Goal: Task Accomplishment & Management: Complete application form

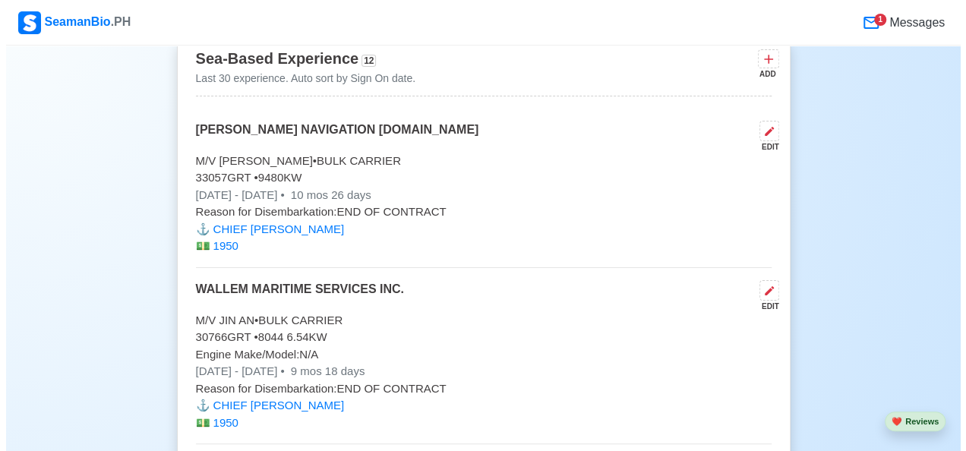
scroll to position [4631, 0]
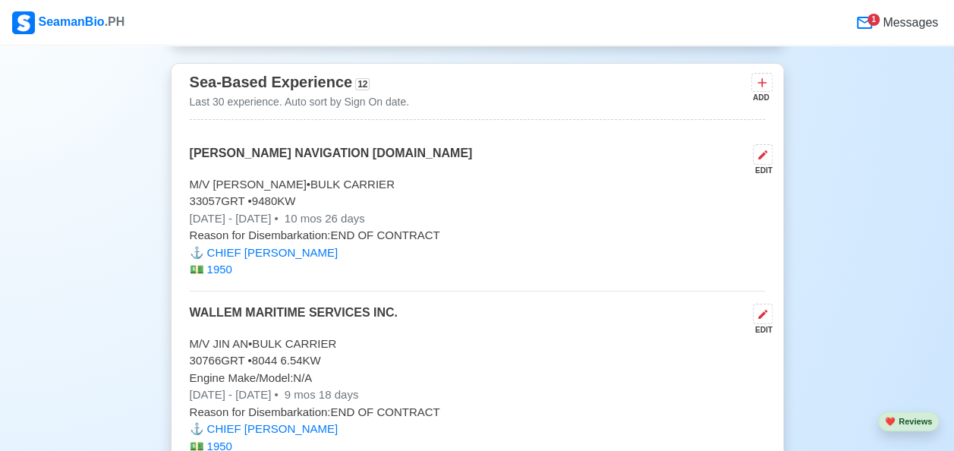
click at [384, 144] on p "[PERSON_NAME] NAVIGATION [DOMAIN_NAME]" at bounding box center [331, 160] width 283 height 32
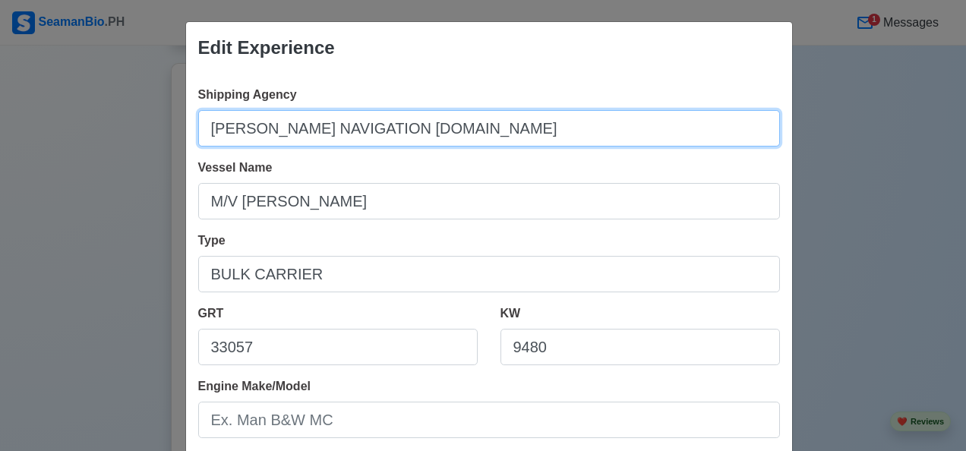
click at [474, 133] on input "[PERSON_NAME] NAVIGATION [DOMAIN_NAME]" at bounding box center [489, 128] width 582 height 36
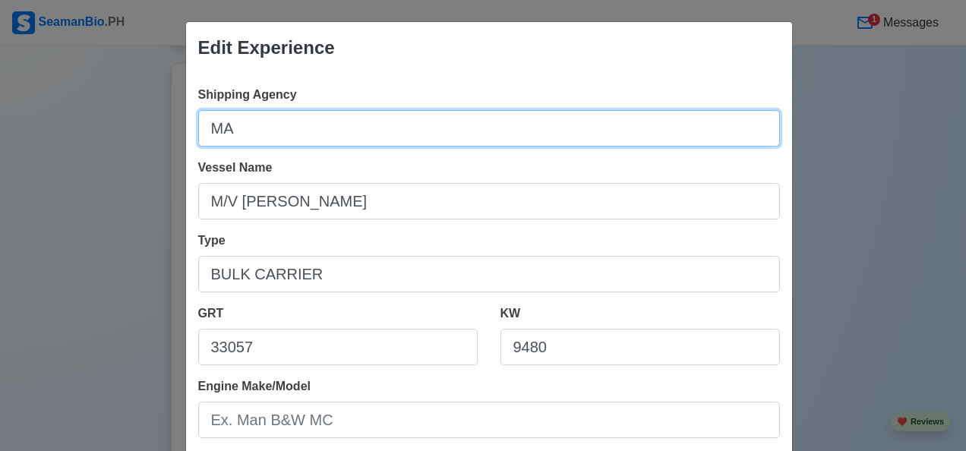
type input "M"
type input "WALLEM MARITIME SERVICES INC."
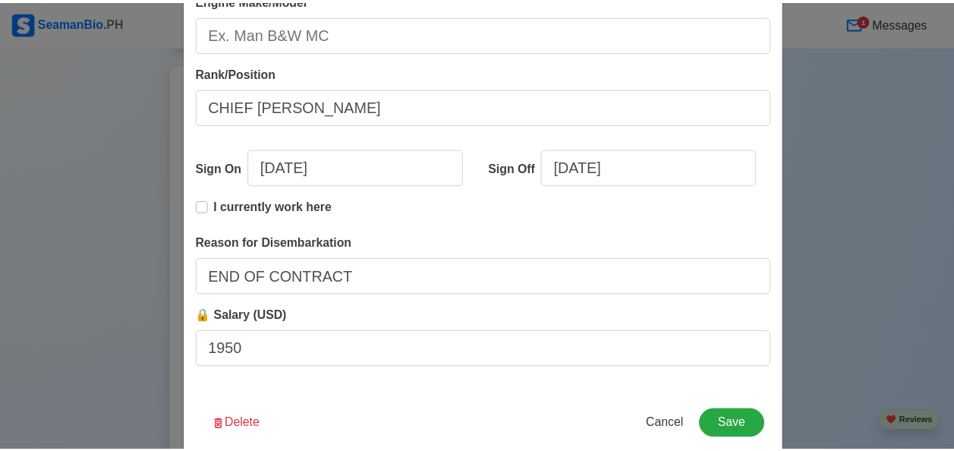
scroll to position [413, 0]
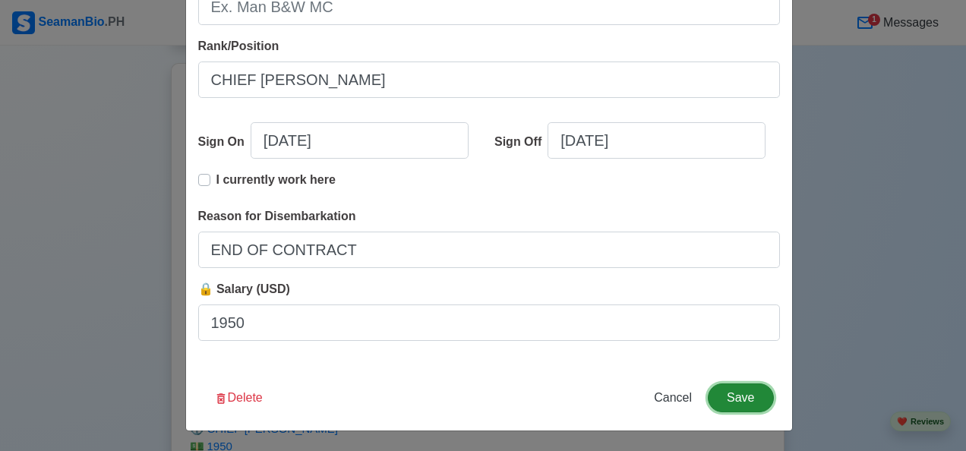
click at [720, 389] on button "Save" at bounding box center [740, 397] width 65 height 29
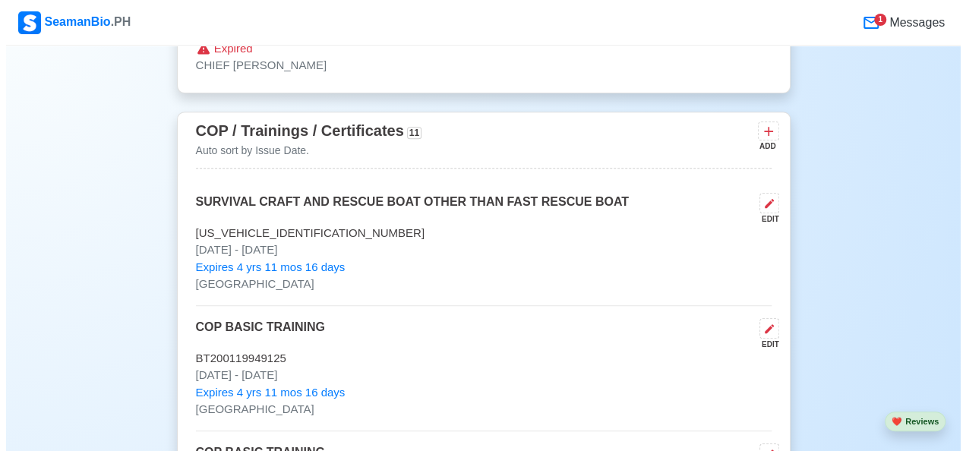
scroll to position [3037, 0]
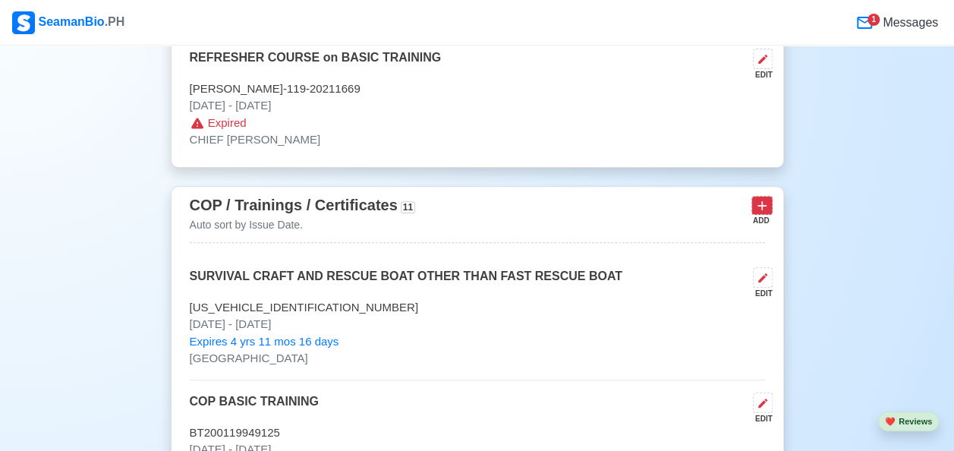
click at [768, 198] on icon at bounding box center [762, 205] width 15 height 15
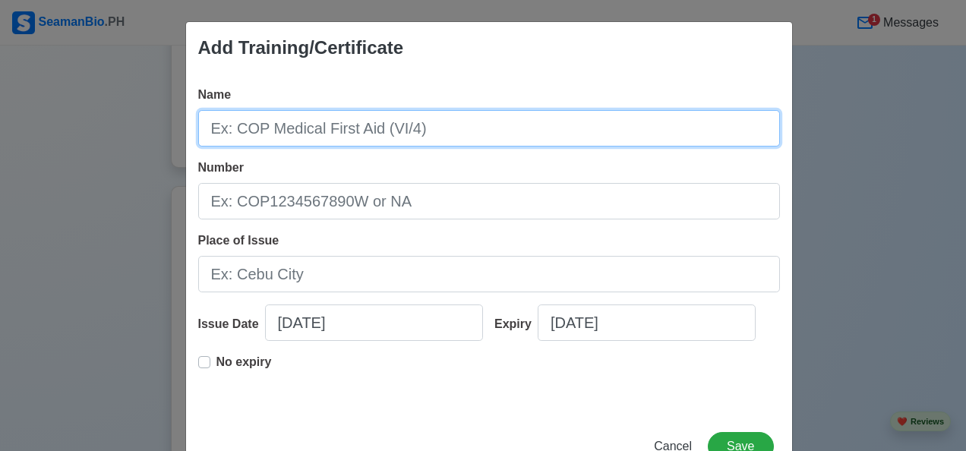
click at [248, 126] on input "Name" at bounding box center [489, 128] width 582 height 36
click at [507, 133] on input "NATIONAL CERTIFICATE III SHIPS' CATERING ()" at bounding box center [489, 128] width 582 height 36
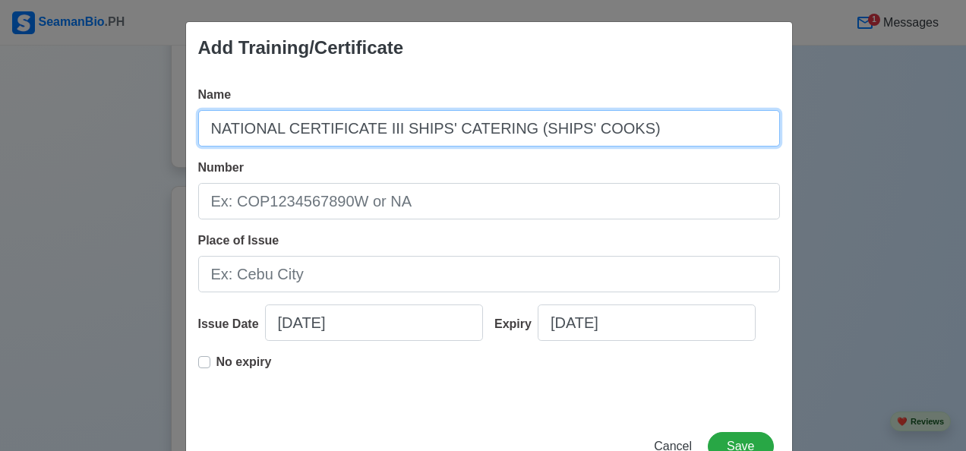
type input "NATIONAL CERTIFICATE III SHIPS' CATERING (SHIPS' COOKS)"
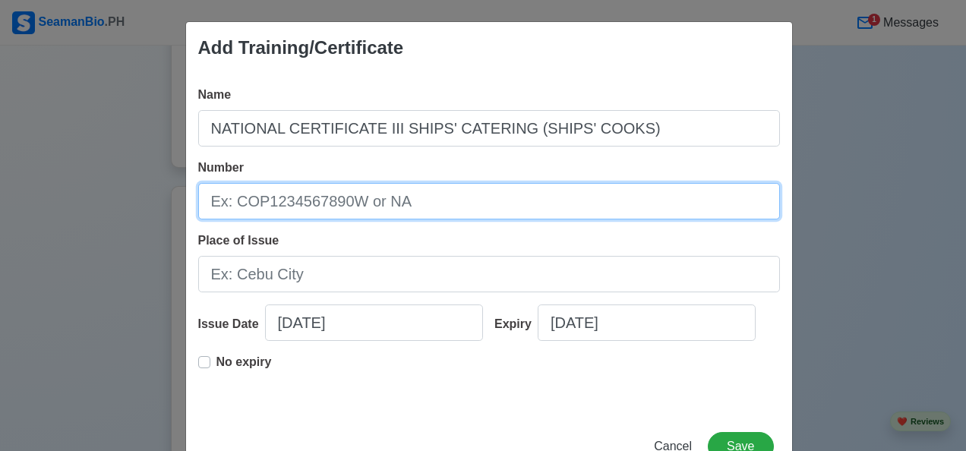
click at [335, 208] on input "Number" at bounding box center [489, 201] width 582 height 36
type input "25130603032304 ULI-MFM-88-331-06045-001"
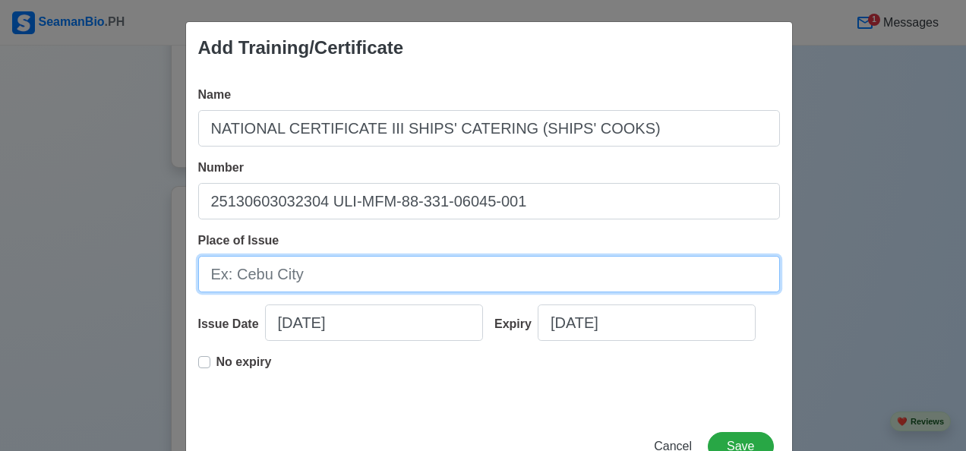
click at [284, 266] on input "Place of Issue" at bounding box center [489, 274] width 582 height 36
type input "TESDA [GEOGRAPHIC_DATA]"
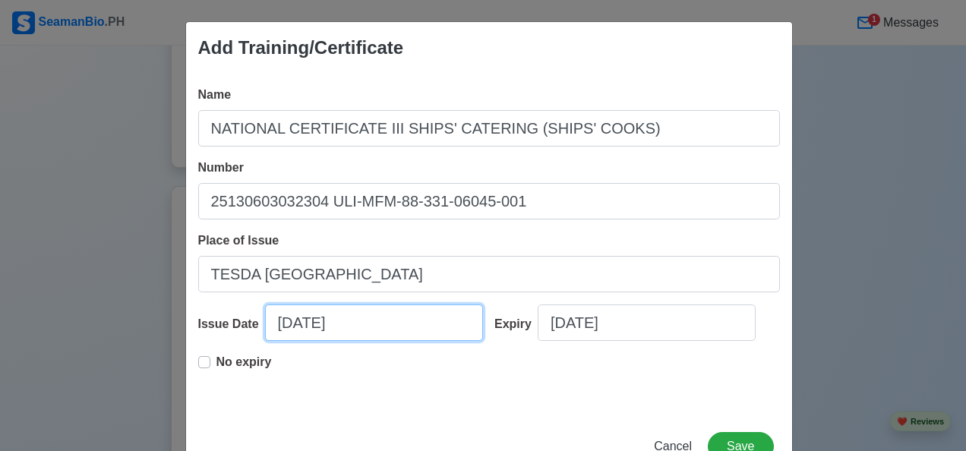
select select "****"
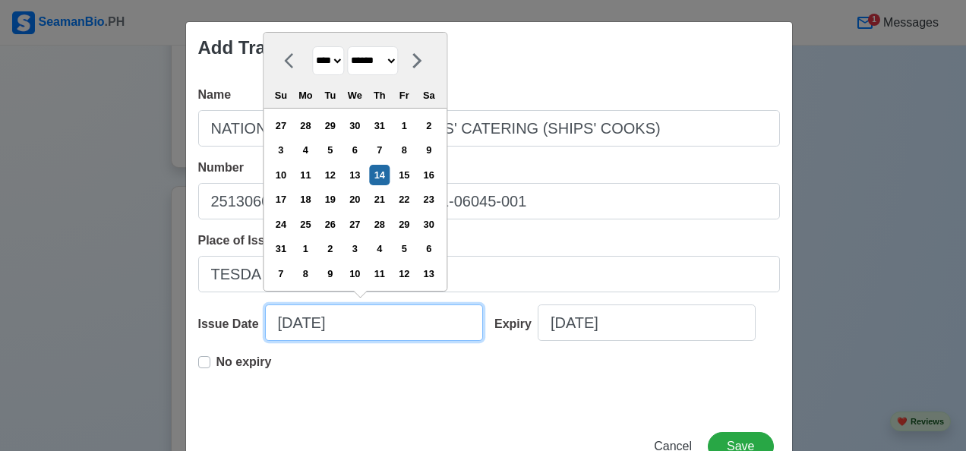
click at [298, 331] on input "[DATE]" at bounding box center [374, 322] width 218 height 36
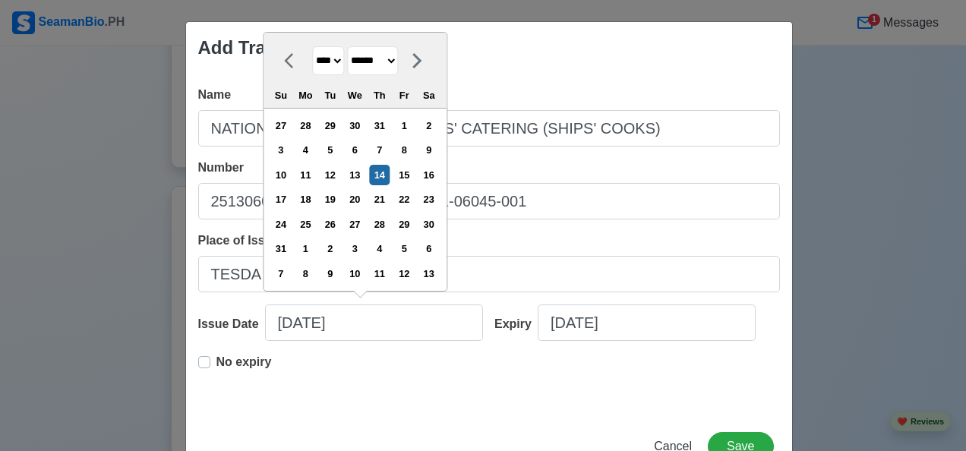
click at [398, 62] on select "******* ******** ***** ***** *** **** **** ****** ********* ******* ******** **…" at bounding box center [372, 61] width 51 height 30
select select "****"
click at [347, 72] on select "******* ******** ***** ***** *** **** **** ****** ********* ******* ******** **…" at bounding box center [372, 61] width 51 height 30
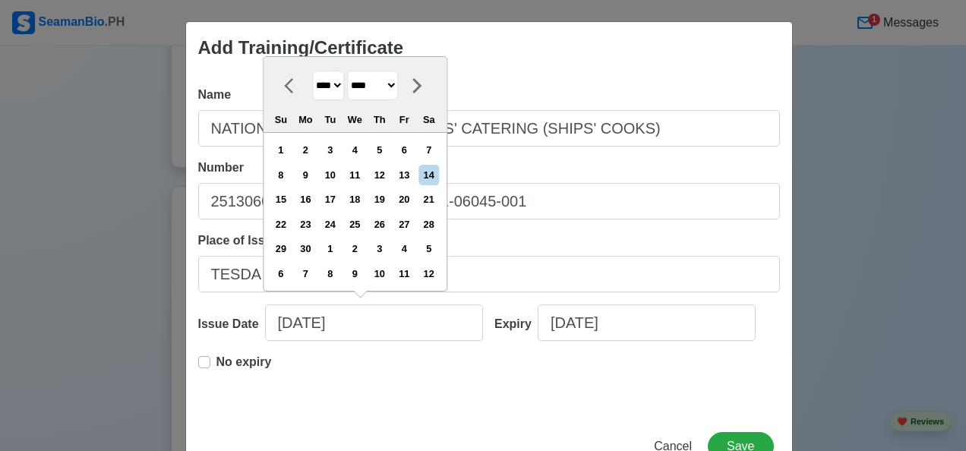
click at [335, 80] on select "**** **** **** **** **** **** **** **** **** **** **** **** **** **** **** ****…" at bounding box center [328, 86] width 32 height 30
click at [352, 152] on div "4" at bounding box center [355, 150] width 20 height 20
type input "[DATE]"
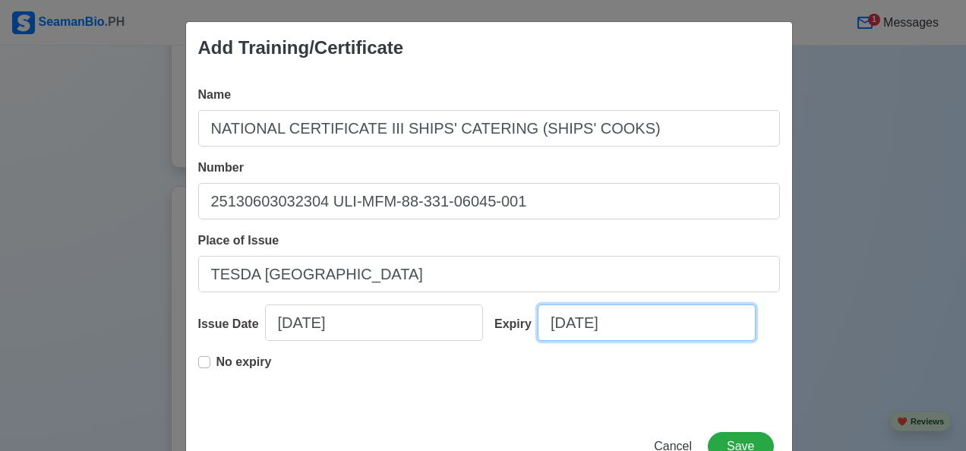
click at [571, 331] on input "[DATE]" at bounding box center [646, 322] width 218 height 36
select select "****"
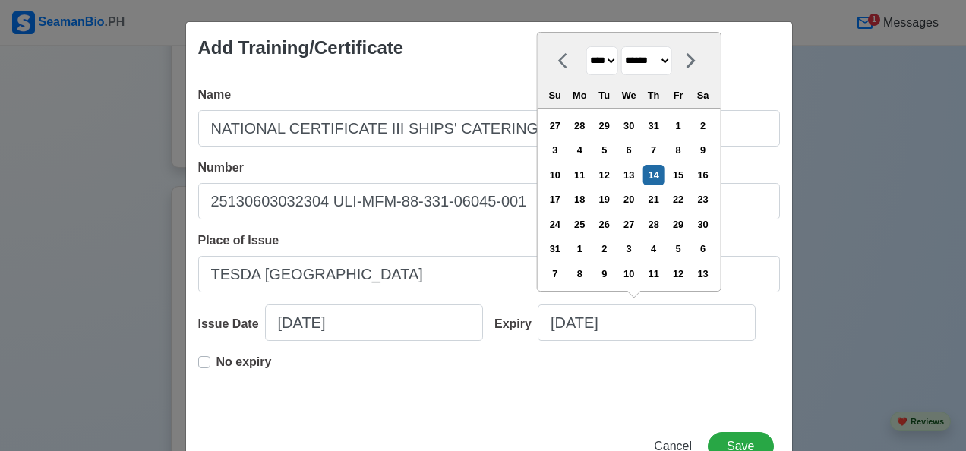
click at [672, 64] on select "******* ******** ***** ***** *** **** **** ****** ********* ******* ******** **…" at bounding box center [646, 61] width 51 height 30
select select "****"
click at [621, 72] on select "******* ******** ***** ***** *** **** **** ****** ********* ******* ******** **…" at bounding box center [646, 61] width 51 height 30
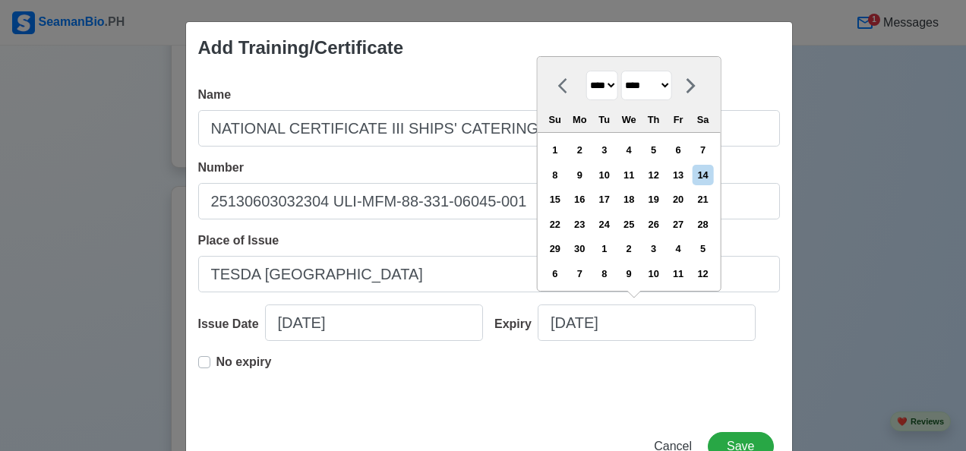
click at [610, 88] on select "**** **** **** **** **** **** **** **** **** **** **** **** **** **** **** ****…" at bounding box center [602, 86] width 32 height 30
select select "****"
click at [586, 71] on select "**** **** **** **** **** **** **** **** **** **** **** **** **** **** **** ****…" at bounding box center [602, 86] width 32 height 30
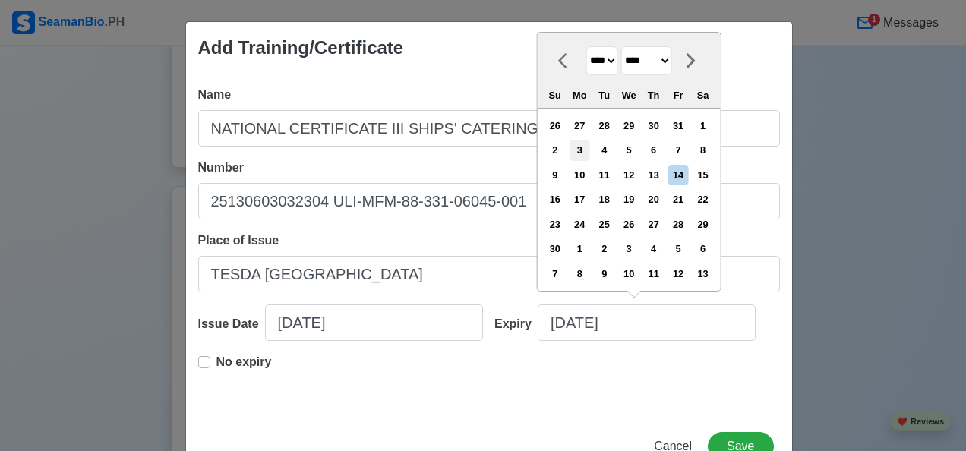
click at [586, 152] on div "3" at bounding box center [579, 150] width 20 height 20
type input "[DATE]"
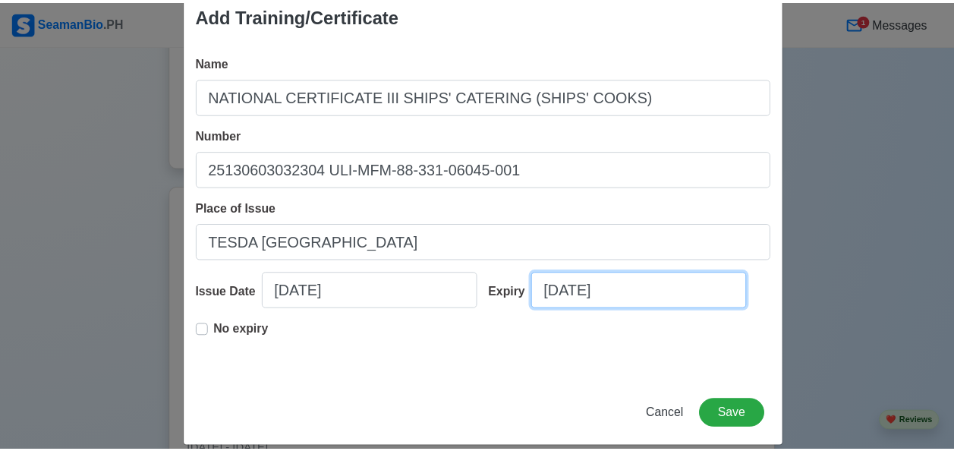
scroll to position [49, 0]
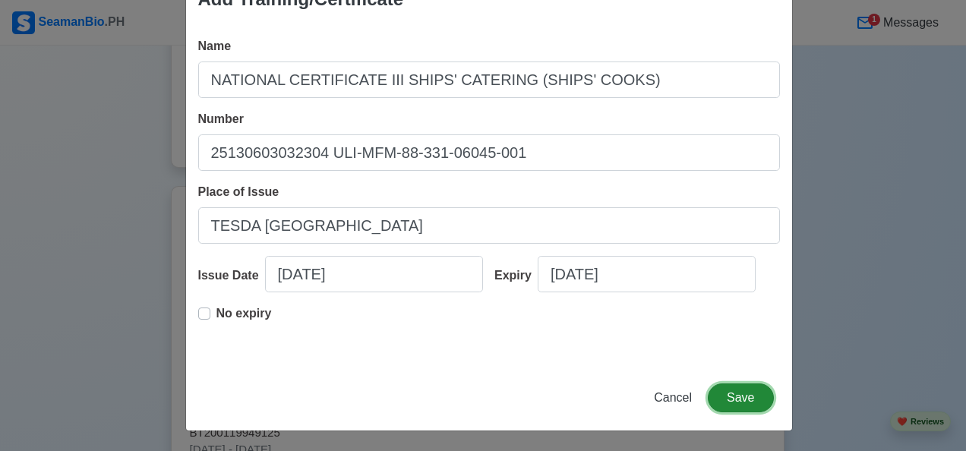
click at [757, 398] on button "Save" at bounding box center [740, 397] width 65 height 29
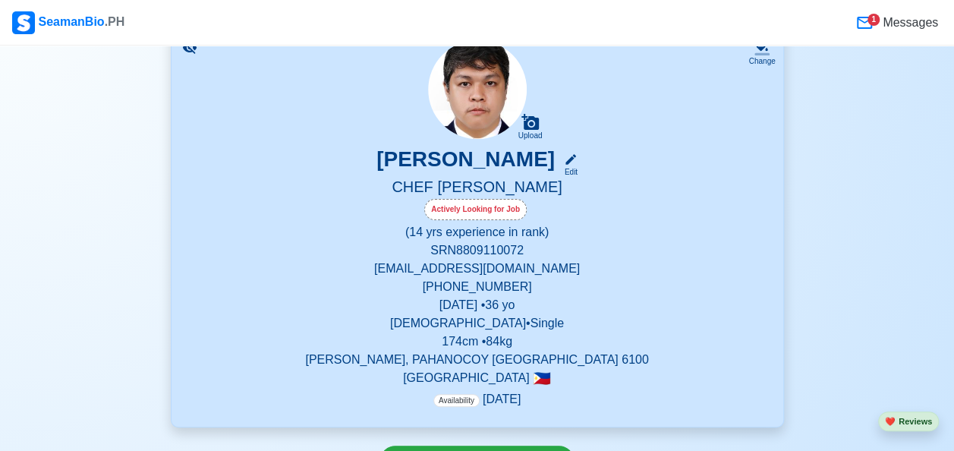
scroll to position [48, 0]
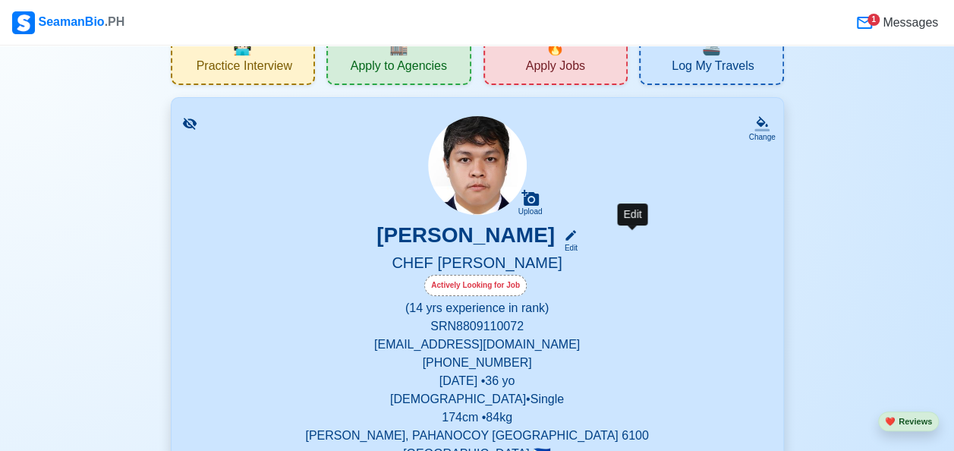
click at [578, 233] on icon at bounding box center [571, 236] width 14 height 14
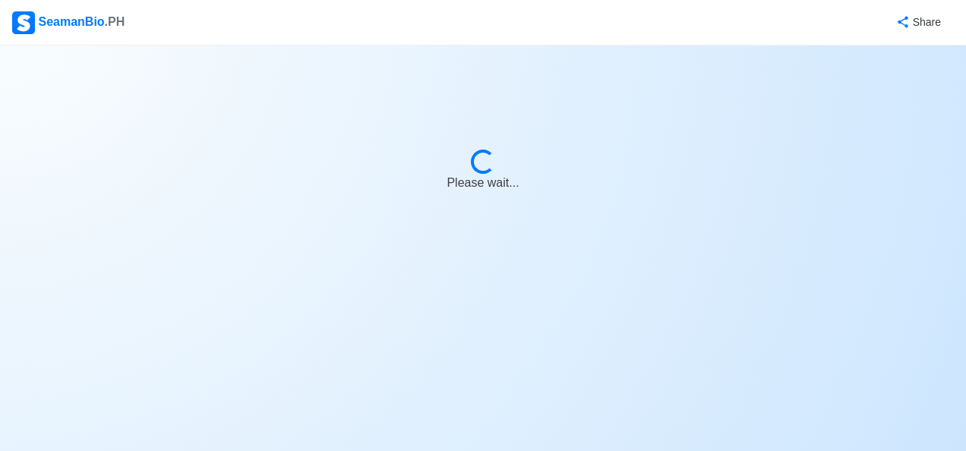
select select "Actively Looking for Job"
select select "Visible for Hiring"
select select "Single"
select select "[DEMOGRAPHIC_DATA]"
select select "PH"
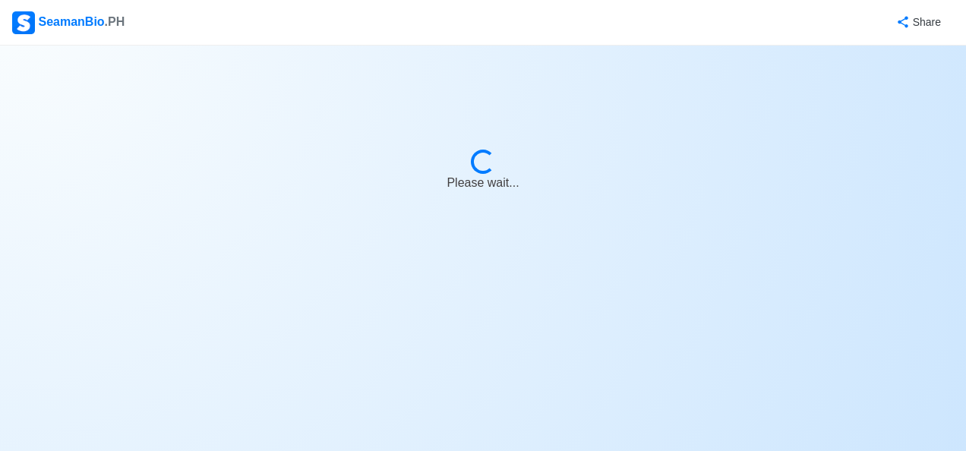
select select "14"
select select "0"
select select "1756656000000"
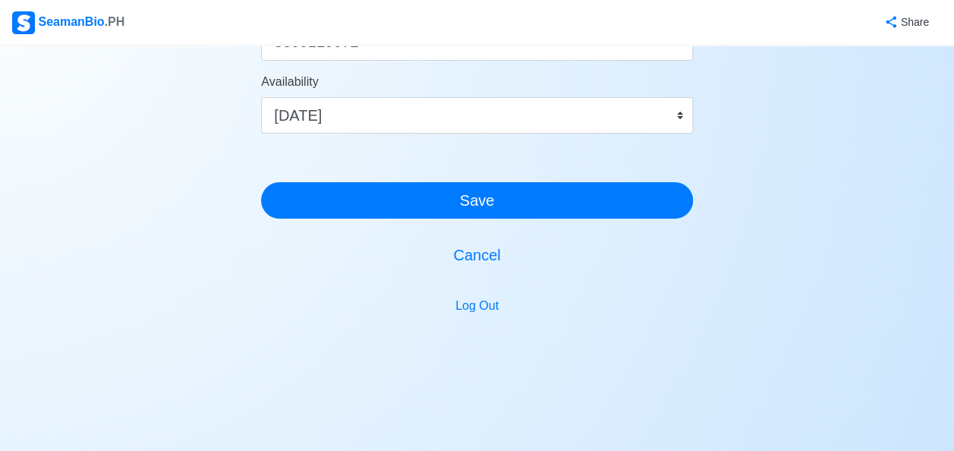
scroll to position [1013, 0]
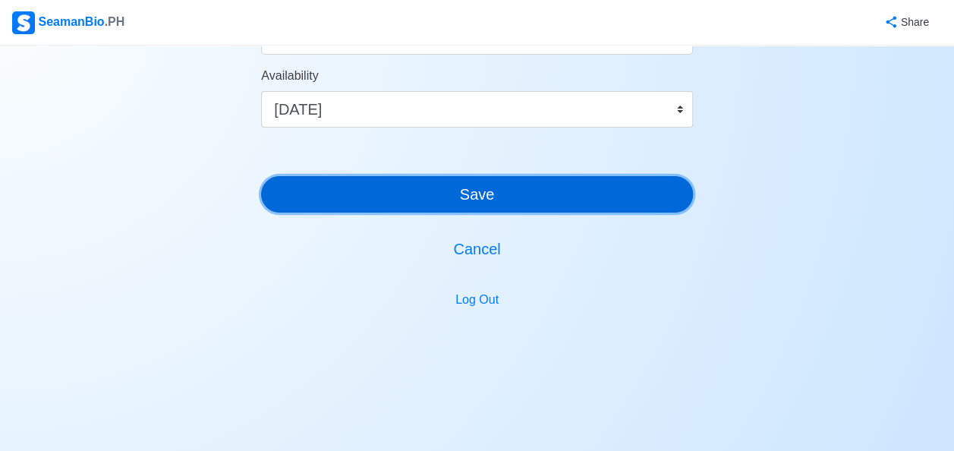
click at [513, 200] on button "Save" at bounding box center [477, 194] width 432 height 36
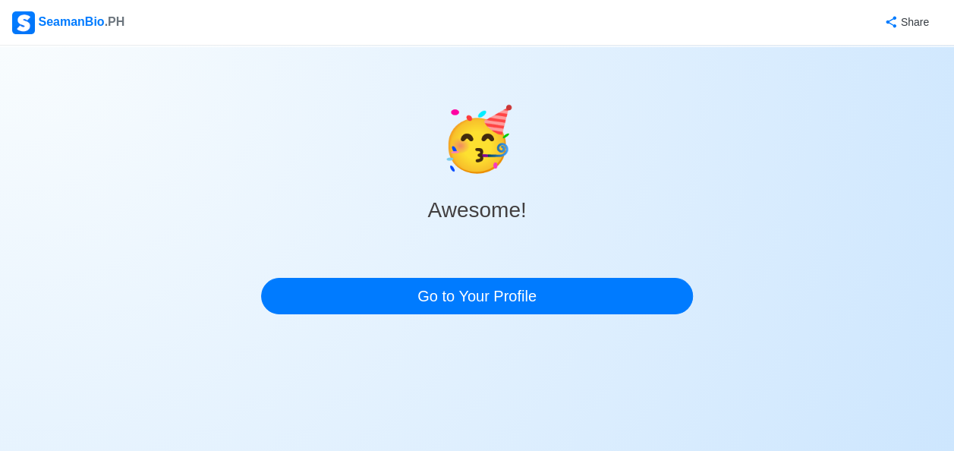
scroll to position [0, 0]
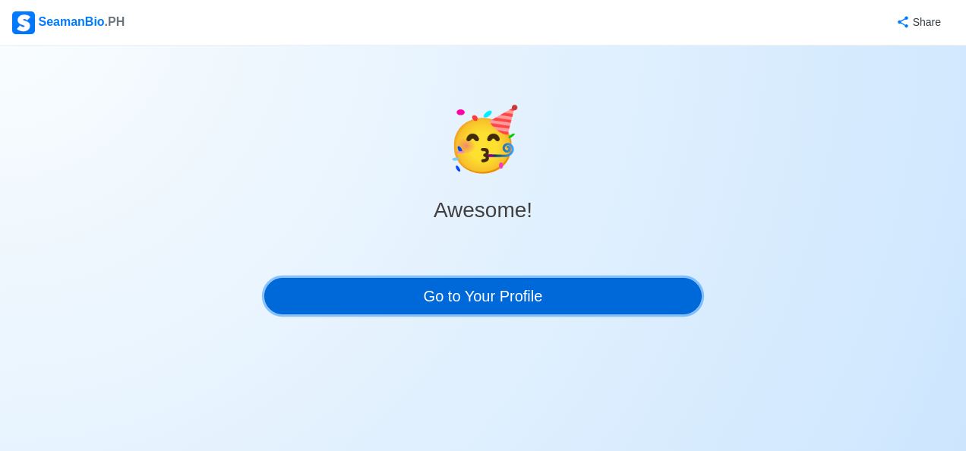
click at [452, 304] on link "Go to Your Profile" at bounding box center [482, 296] width 437 height 36
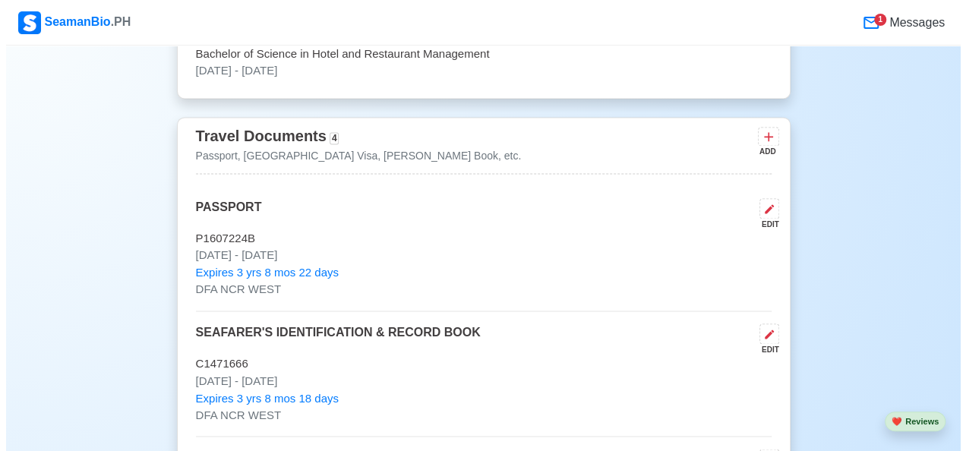
scroll to position [911, 0]
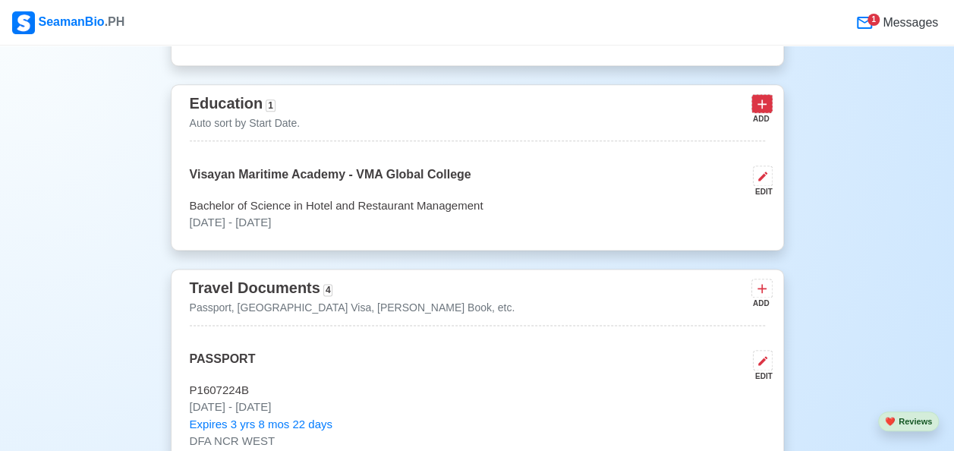
click at [761, 104] on icon at bounding box center [762, 103] width 9 height 9
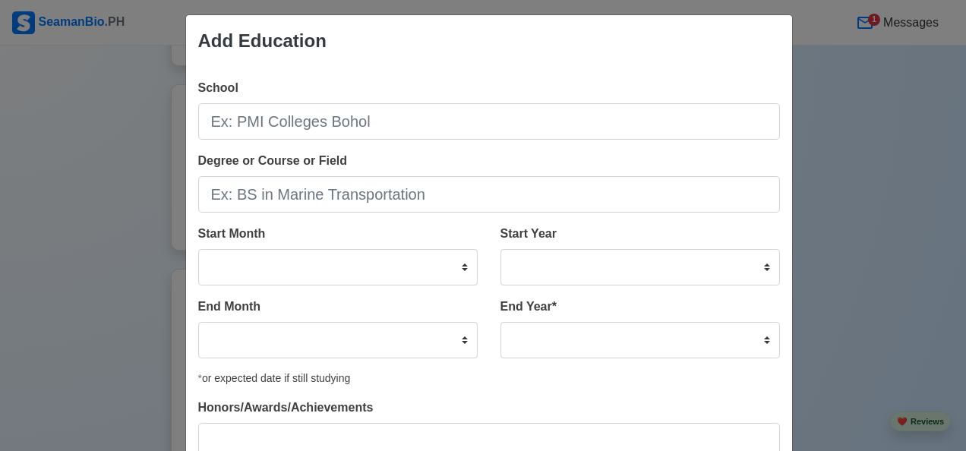
scroll to position [0, 0]
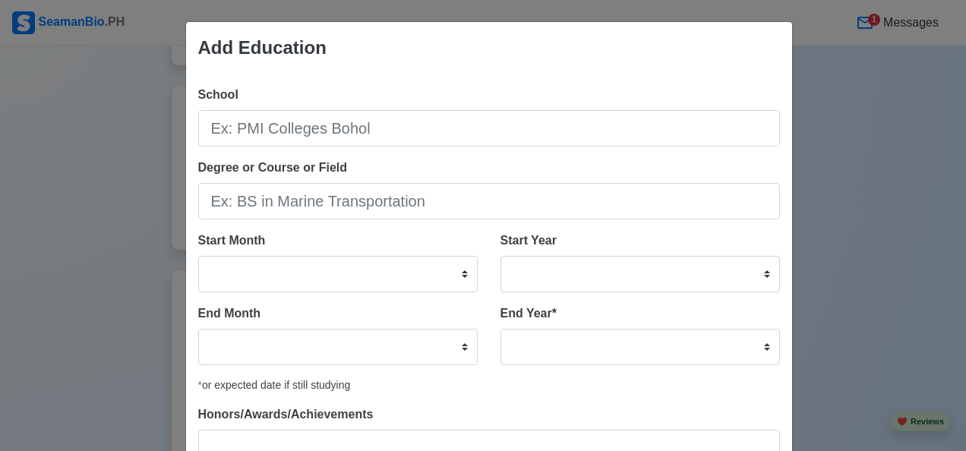
click at [845, 162] on div "Add Education School Degree or Course or Field Start Month January February Mar…" at bounding box center [483, 225] width 966 height 451
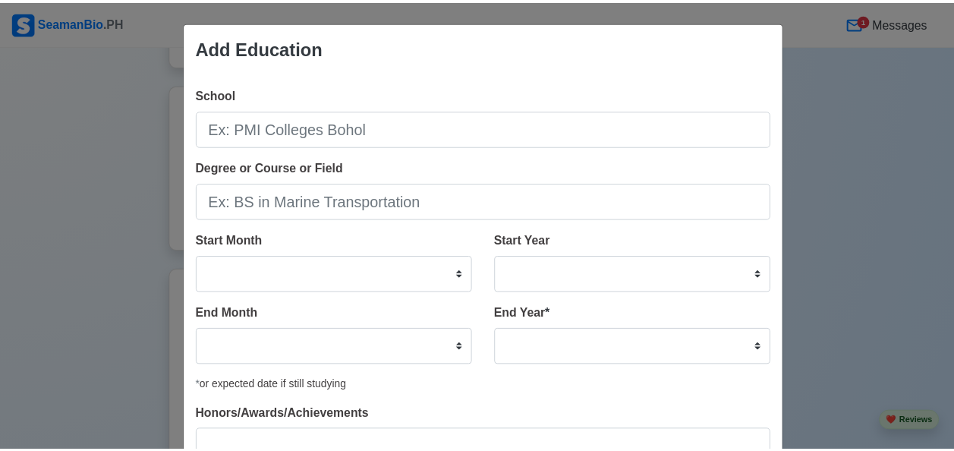
scroll to position [126, 0]
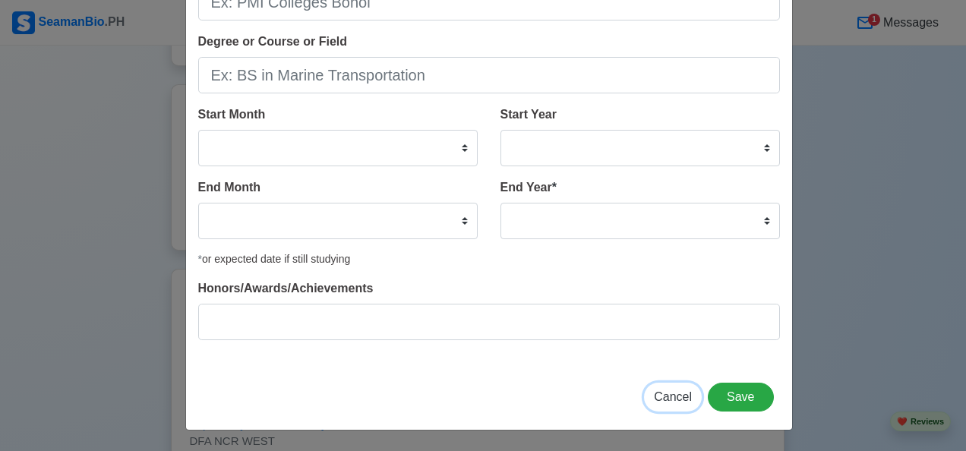
click at [670, 403] on span "Cancel" at bounding box center [673, 396] width 38 height 13
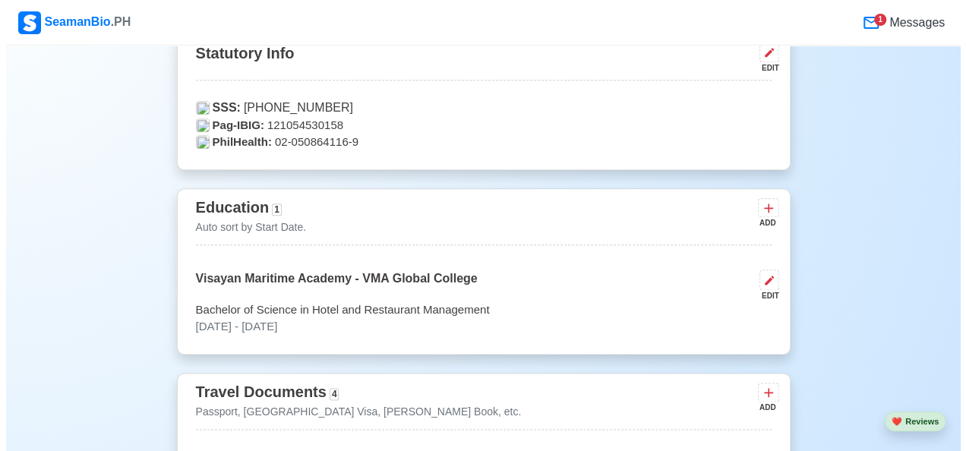
scroll to position [351, 0]
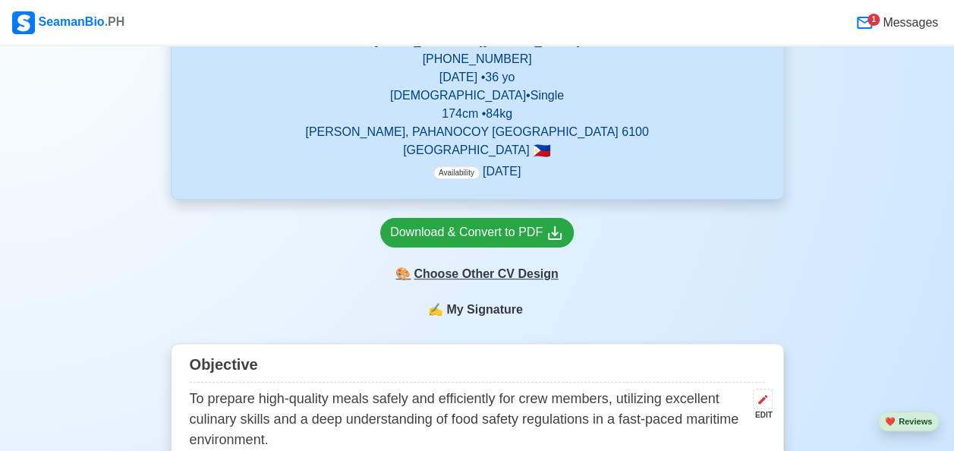
click at [478, 279] on div "🎨 Choose Other CV Design" at bounding box center [477, 274] width 194 height 29
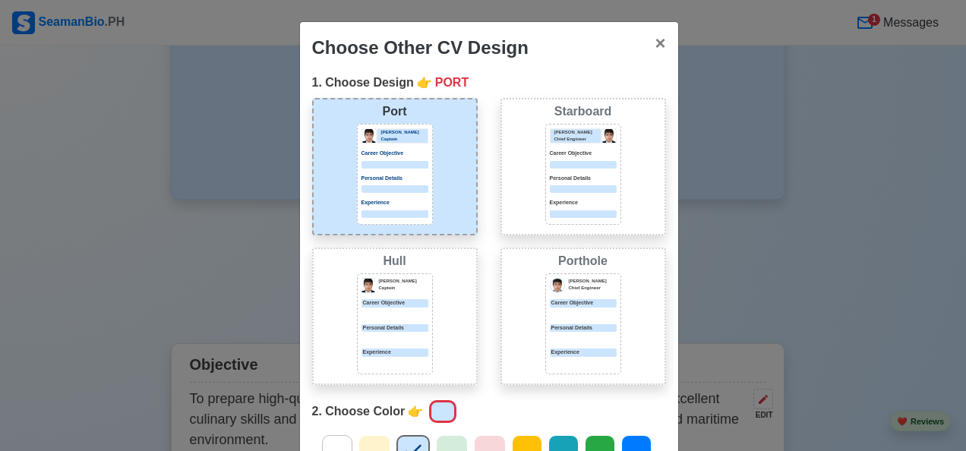
scroll to position [248, 0]
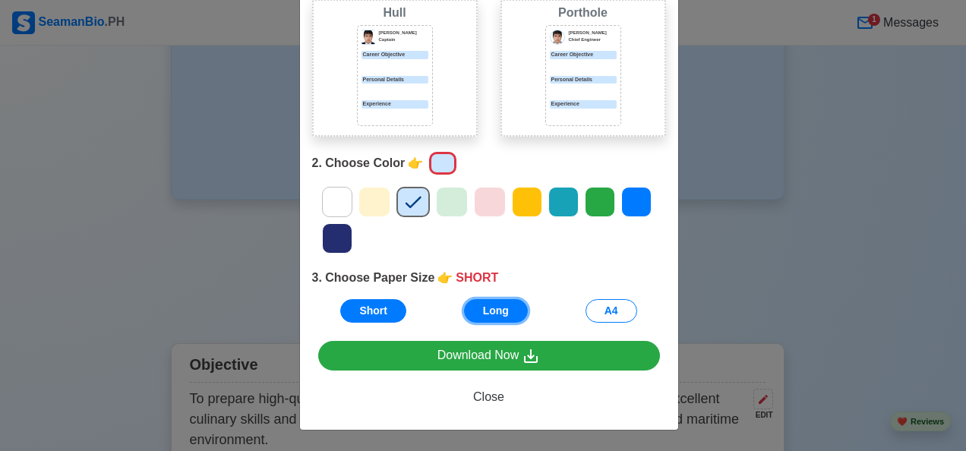
click at [473, 307] on button "Long" at bounding box center [496, 311] width 64 height 24
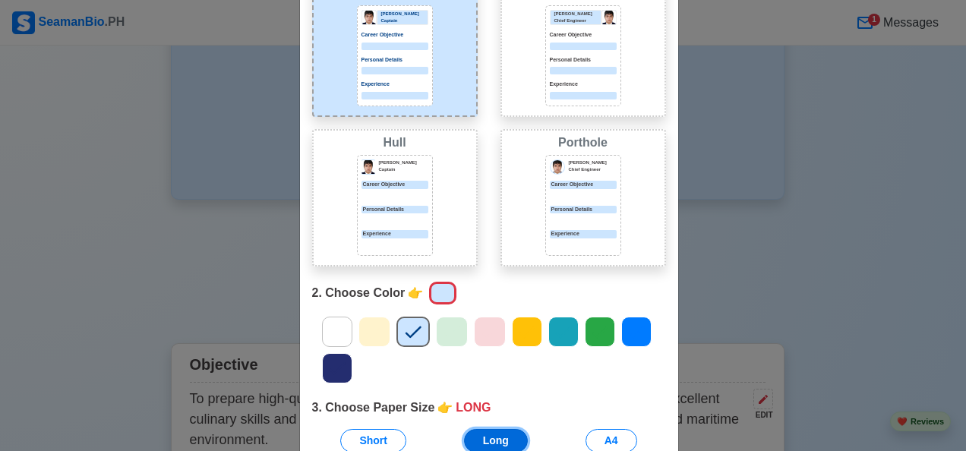
scroll to position [94, 0]
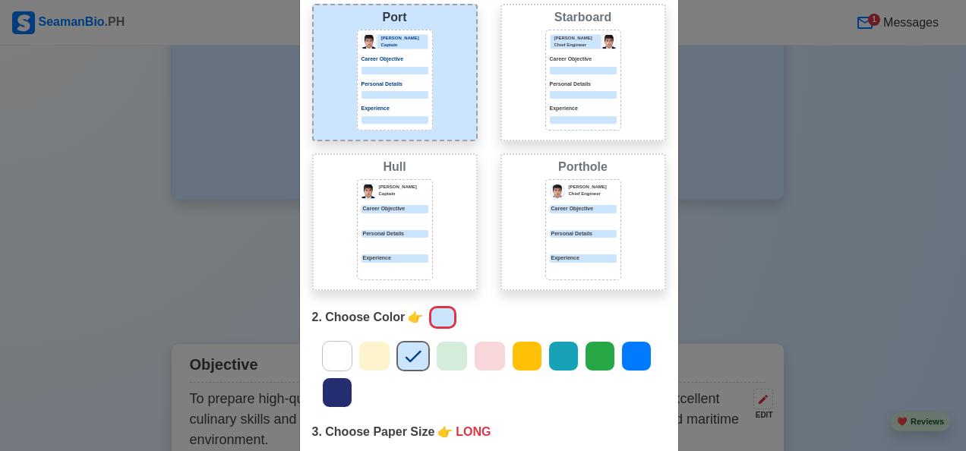
click at [580, 199] on div "[PERSON_NAME] Chief Engineer Career Objective Personal Details Experience" at bounding box center [583, 229] width 76 height 101
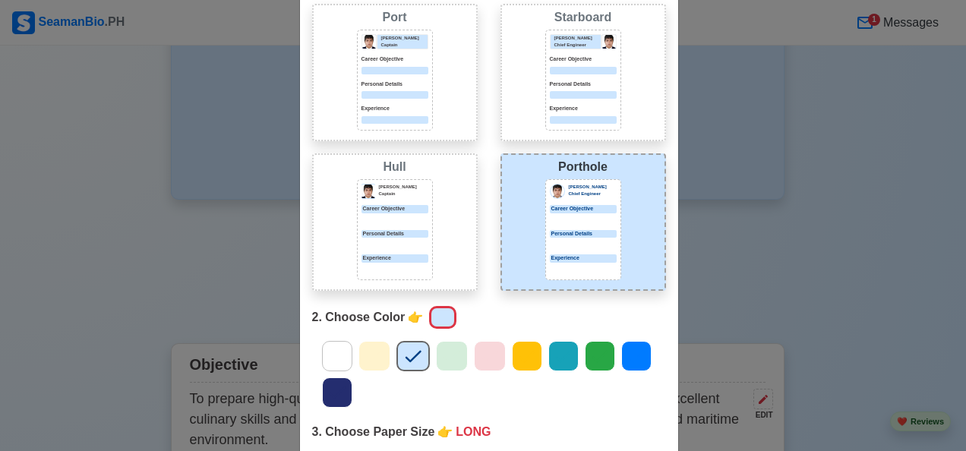
click at [585, 353] on div at bounding box center [600, 356] width 30 height 30
click at [759, 253] on div "Choose Other CV Design × Close 1. Choose Design 👉 PORTHOLE Port [PERSON_NAME] C…" at bounding box center [483, 225] width 966 height 451
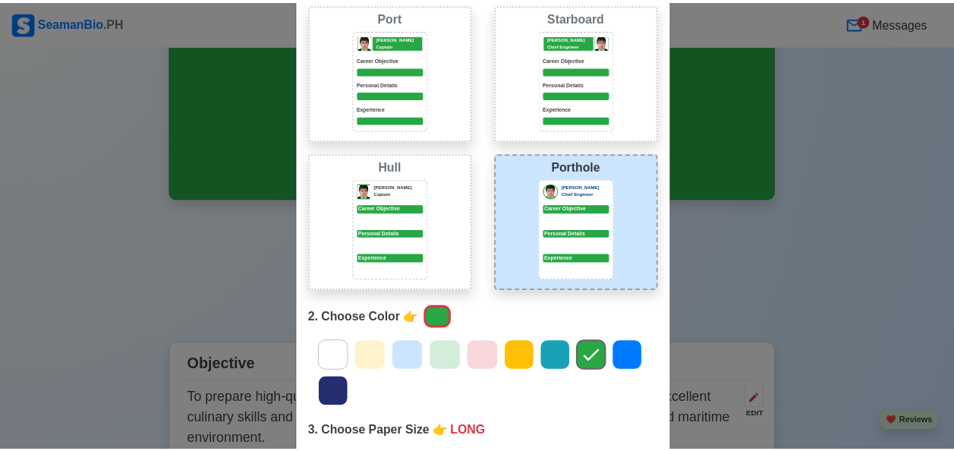
scroll to position [246, 0]
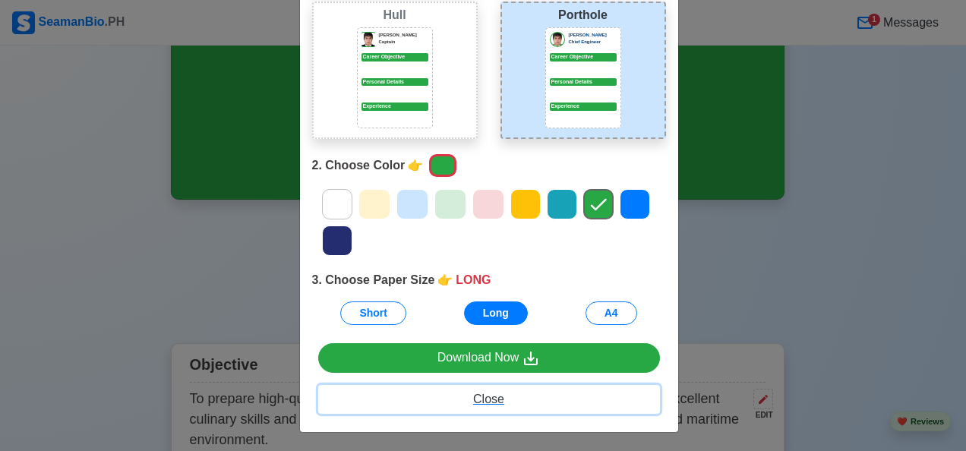
drag, startPoint x: 483, startPoint y: 398, endPoint x: 697, endPoint y: 264, distance: 252.4
click at [483, 398] on span "Close" at bounding box center [488, 398] width 31 height 13
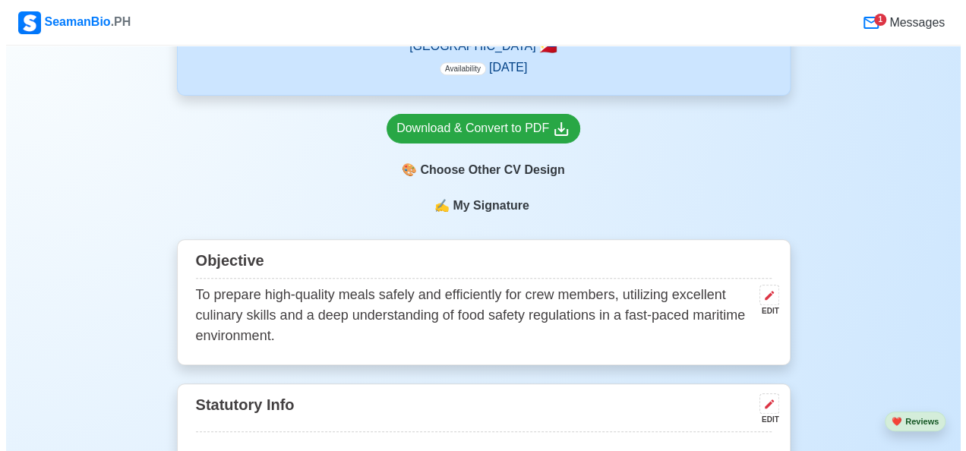
scroll to position [455, 0]
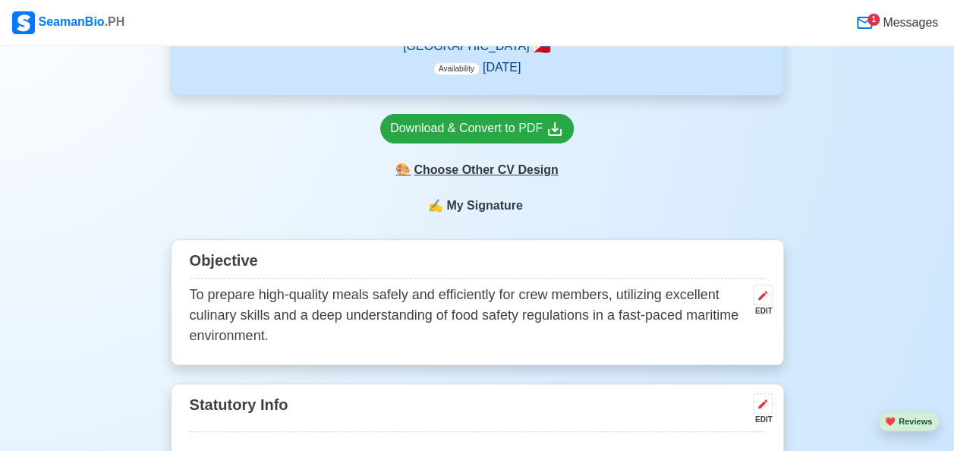
click at [489, 178] on div "🎨 Choose Other CV Design" at bounding box center [477, 170] width 194 height 29
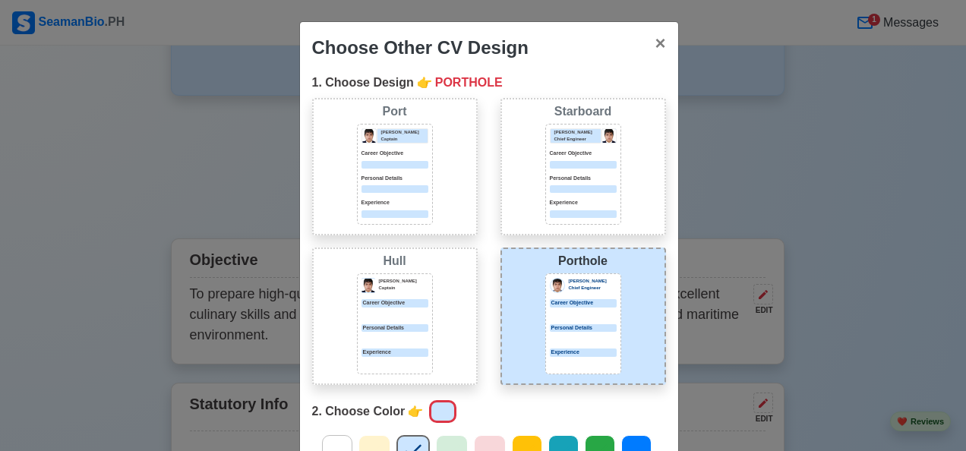
click at [536, 298] on div "Porthole [PERSON_NAME] Chief Engineer Career Objective Personal Details Experie…" at bounding box center [582, 315] width 165 height 137
click at [588, 439] on icon at bounding box center [599, 450] width 23 height 23
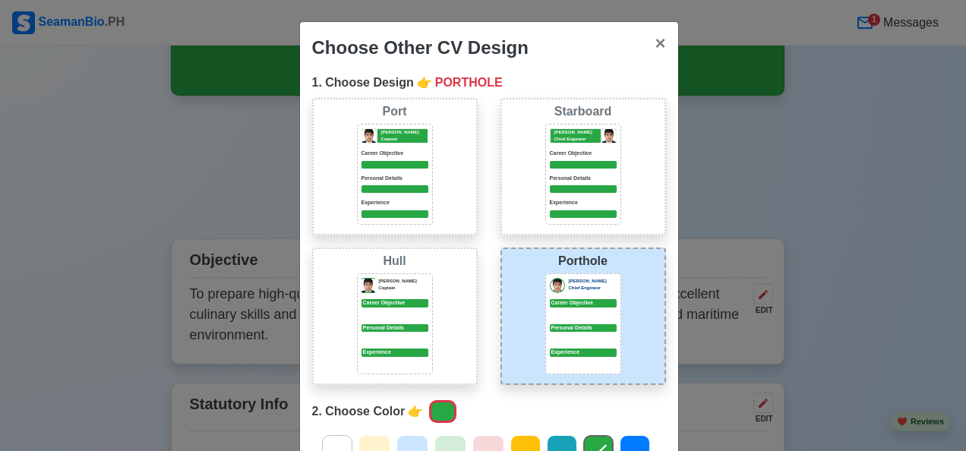
scroll to position [218, 0]
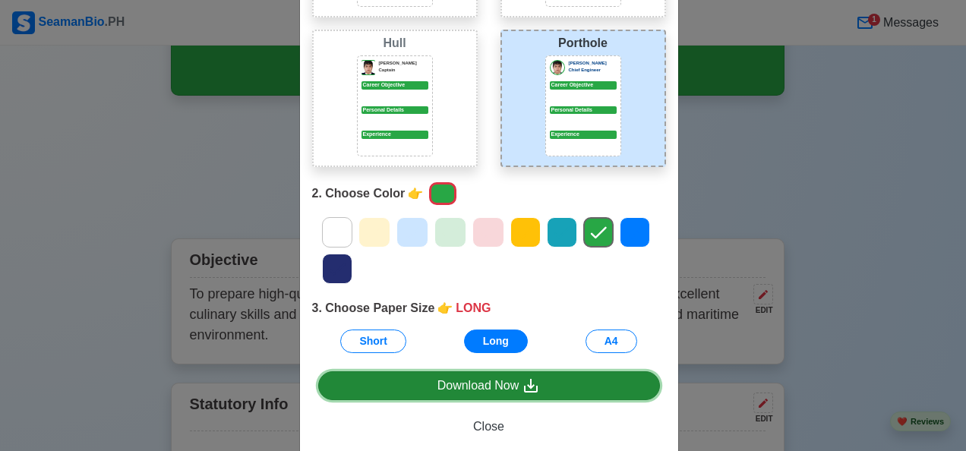
click at [539, 386] on link "Download Now" at bounding box center [489, 385] width 342 height 29
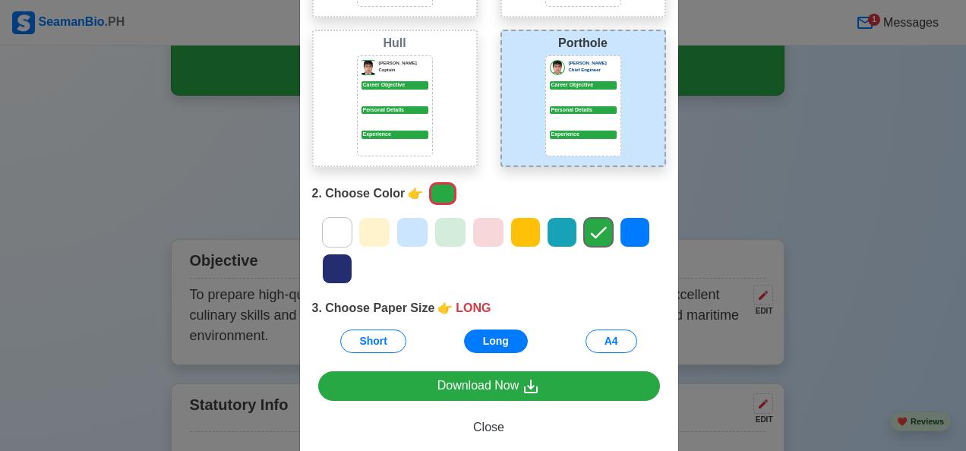
click at [594, 226] on icon at bounding box center [598, 232] width 23 height 23
click at [604, 345] on button "A4" at bounding box center [611, 341] width 52 height 24
click at [588, 156] on div "[PERSON_NAME] Chief Engineer Career Objective Personal Details Experience" at bounding box center [583, 105] width 76 height 101
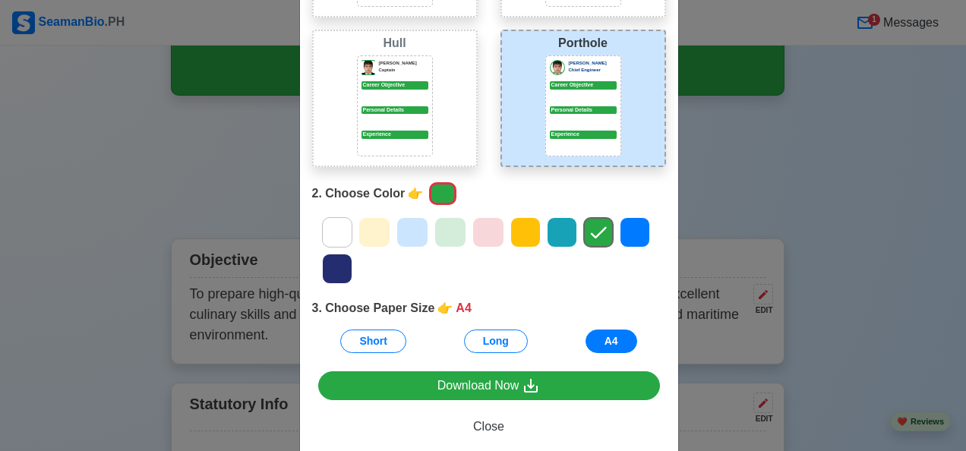
click at [588, 156] on div "[PERSON_NAME] Chief Engineer Career Objective Personal Details Experience" at bounding box center [583, 105] width 76 height 101
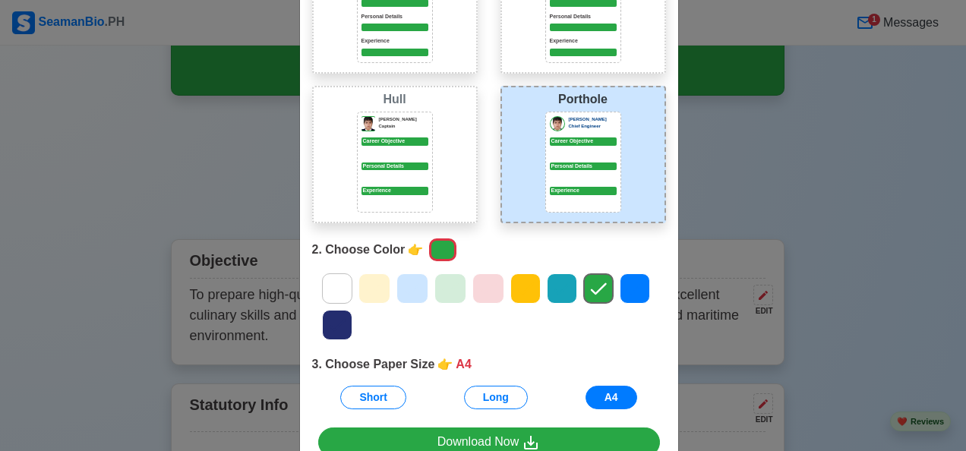
scroll to position [248, 0]
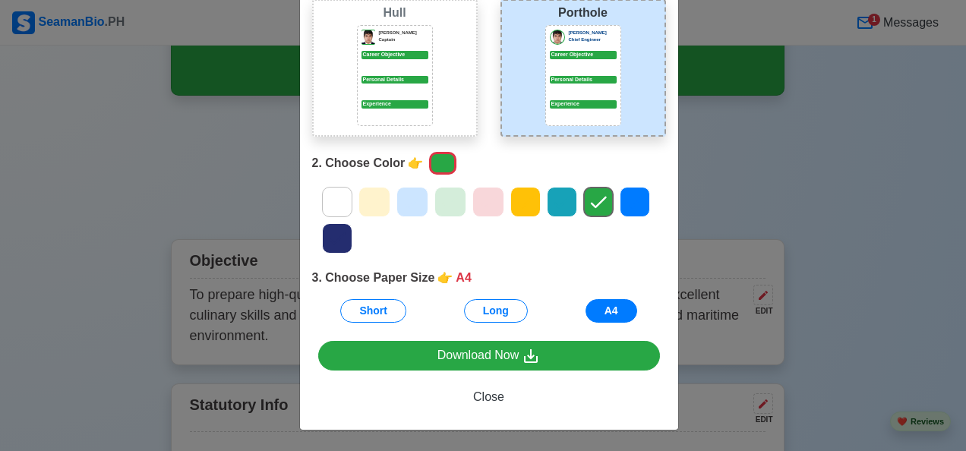
click at [437, 166] on div at bounding box center [442, 163] width 27 height 23
click at [447, 373] on div "Download Now Close" at bounding box center [489, 385] width 378 height 89
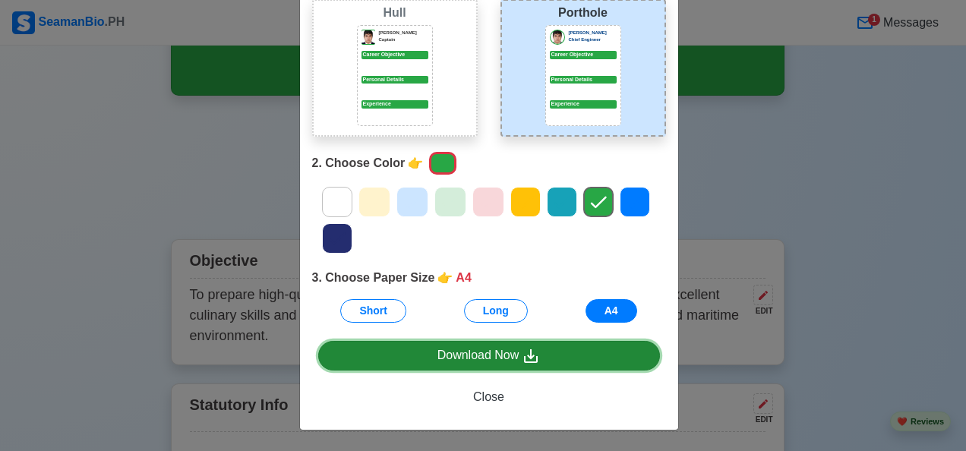
click at [451, 358] on div "Download Now" at bounding box center [488, 355] width 103 height 19
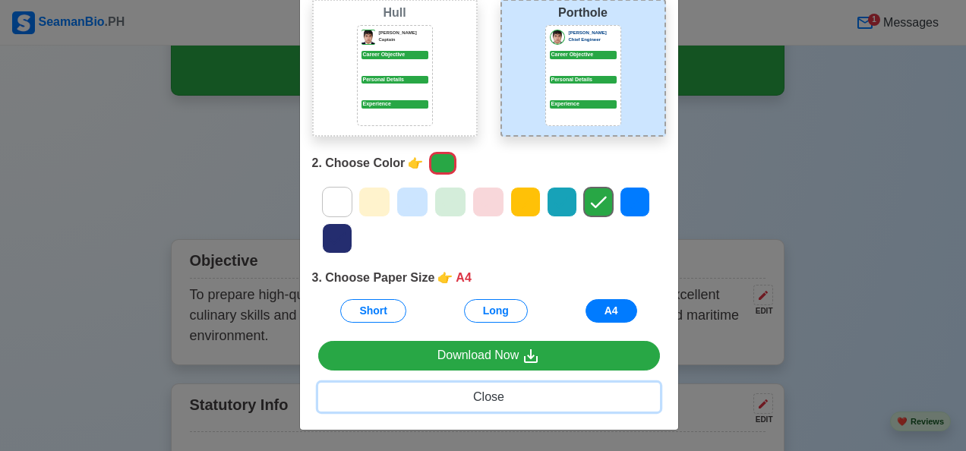
click at [481, 401] on span "Close" at bounding box center [488, 396] width 31 height 13
click at [484, 397] on span "Close" at bounding box center [488, 396] width 31 height 13
click at [760, 183] on div "Choose Other CV Design × Close 1. Choose Design 👉 PORTHOLE Port [PERSON_NAME] C…" at bounding box center [483, 225] width 966 height 451
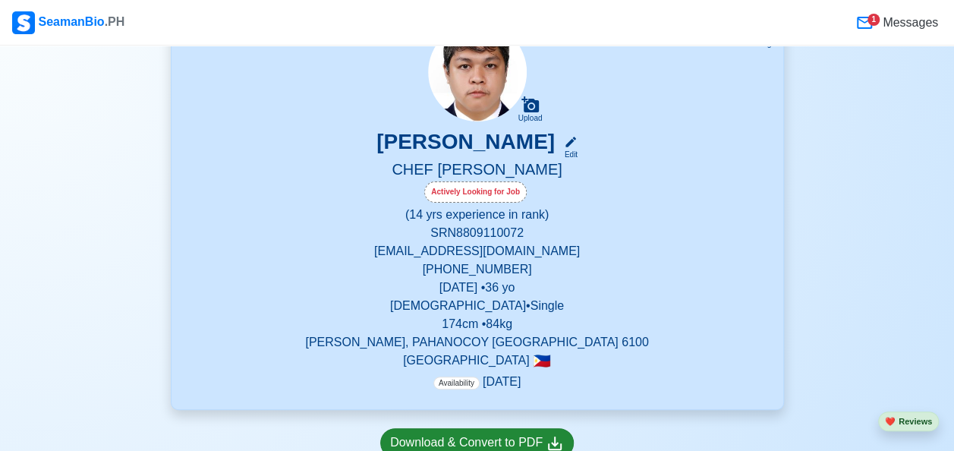
scroll to position [76, 0]
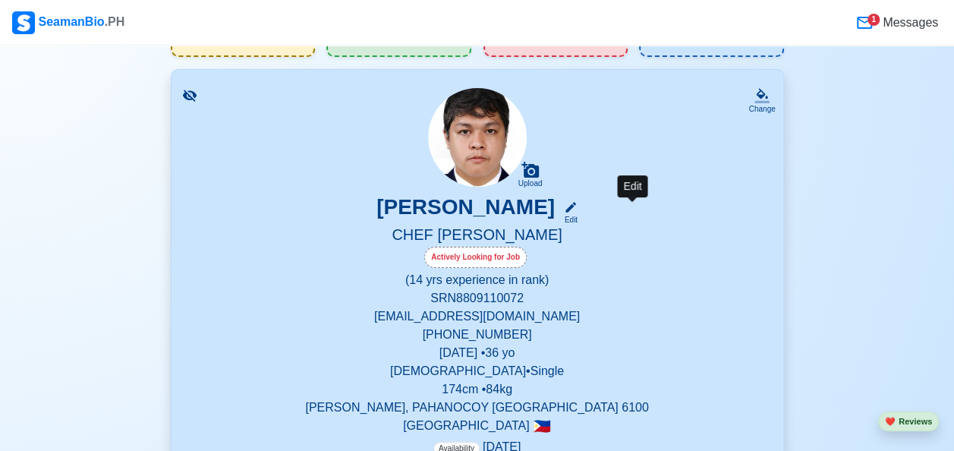
click at [578, 203] on icon at bounding box center [571, 207] width 14 height 14
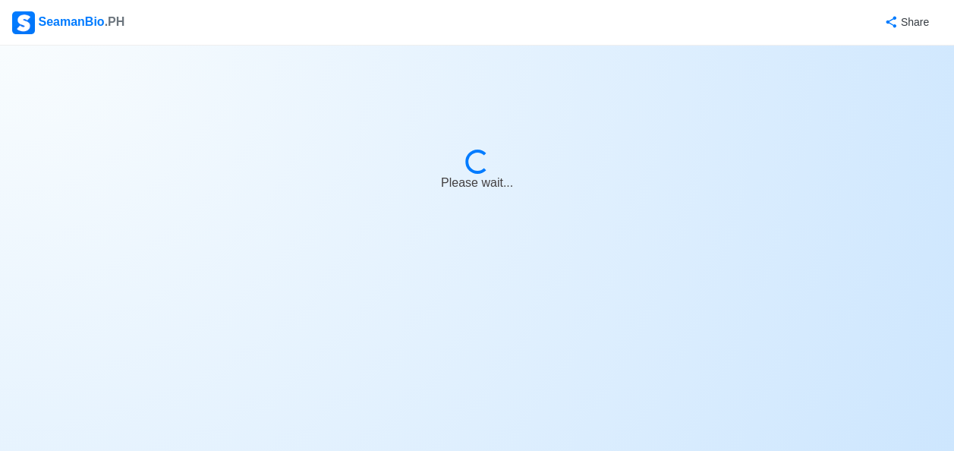
select select "Actively Looking for Job"
select select "Visible for Hiring"
select select "Single"
select select "[DEMOGRAPHIC_DATA]"
select select "PH"
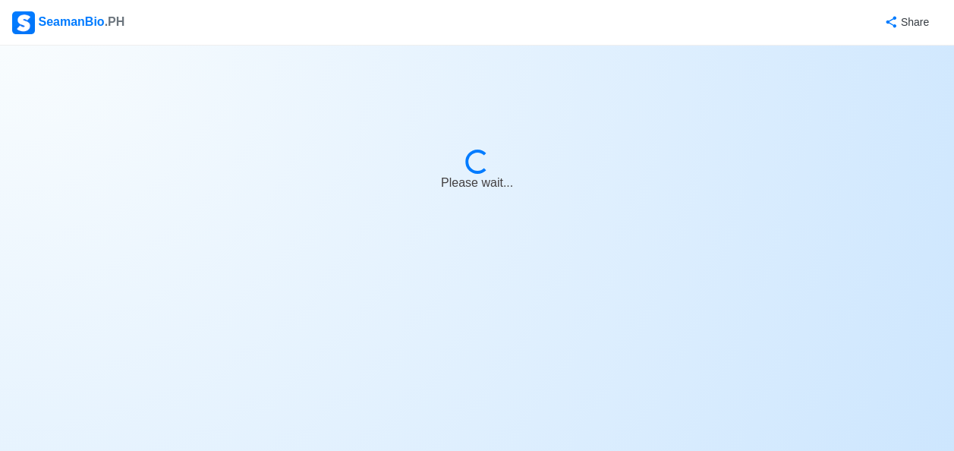
select select "14"
select select "0"
select select "1756656000000"
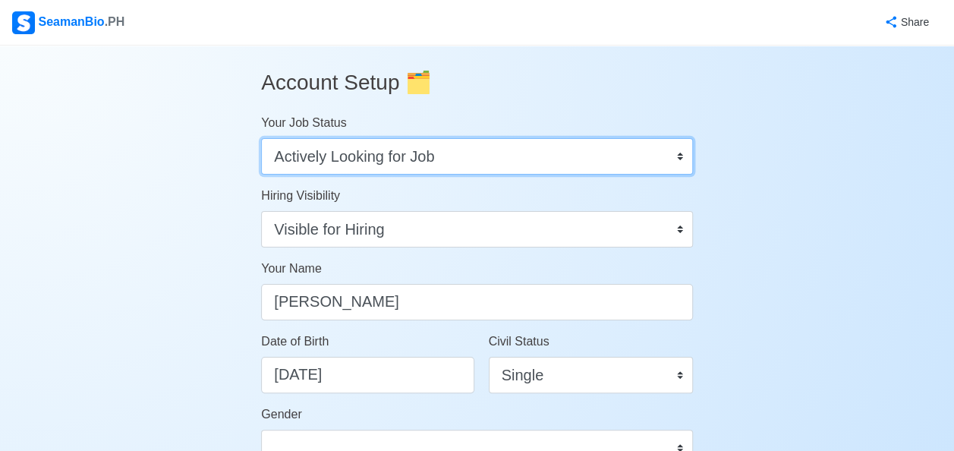
click at [682, 150] on select "Onboard Actively Looking for Job Not Looking for Job" at bounding box center [477, 156] width 432 height 36
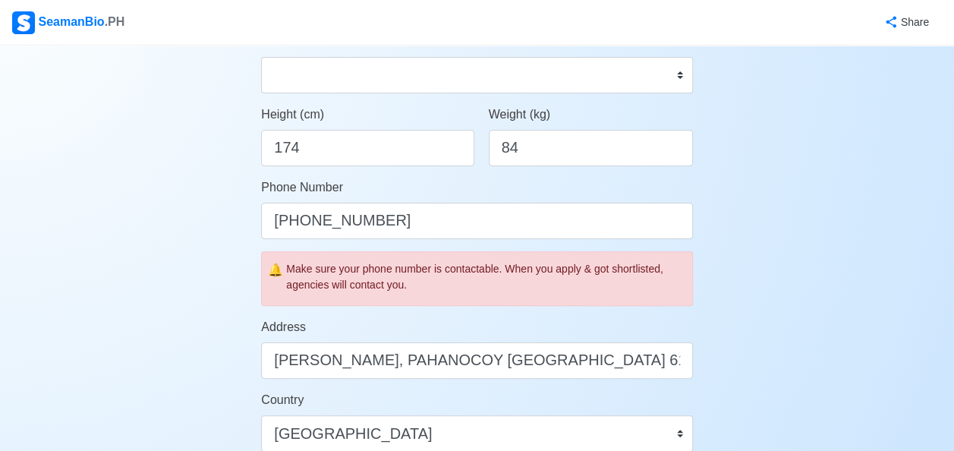
scroll to position [455, 0]
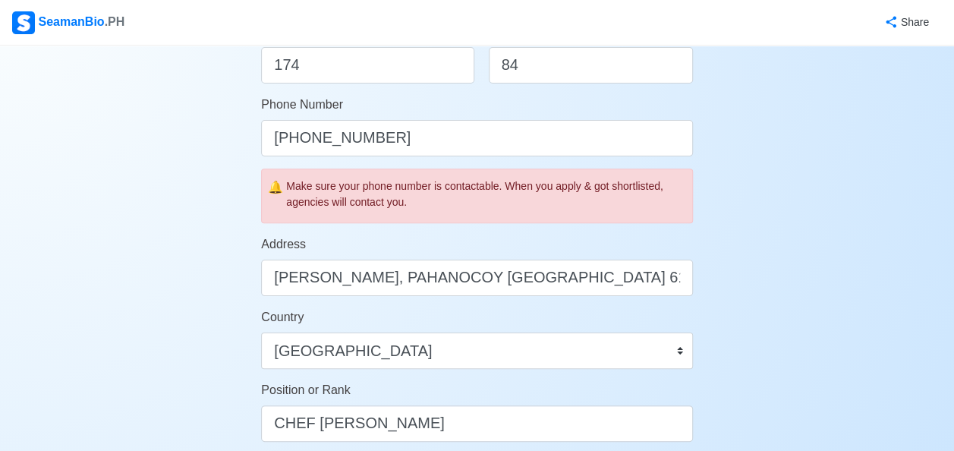
click at [579, 199] on div "Make sure your phone number is contactable. When you apply & got shortlisted, a…" at bounding box center [486, 194] width 400 height 32
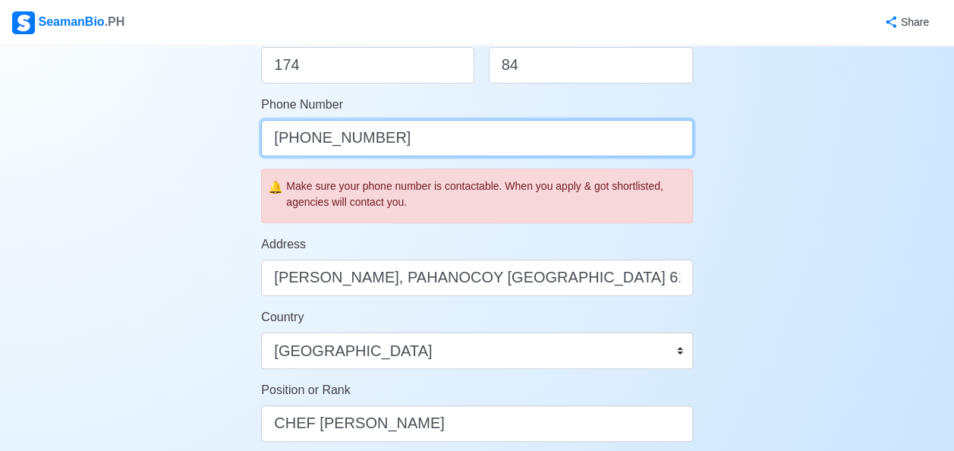
click at [402, 141] on input "[PHONE_NUMBER]" at bounding box center [477, 138] width 432 height 36
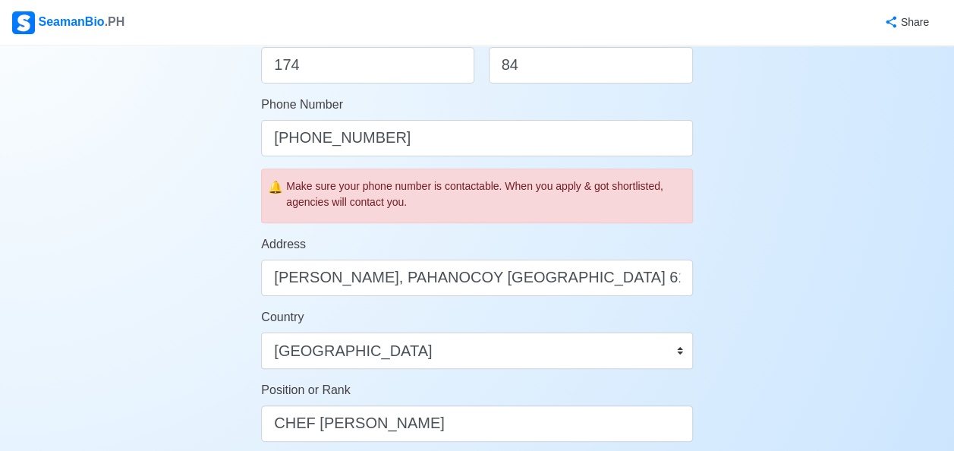
click at [405, 187] on div "Make sure your phone number is contactable. When you apply & got shortlisted, a…" at bounding box center [486, 194] width 400 height 32
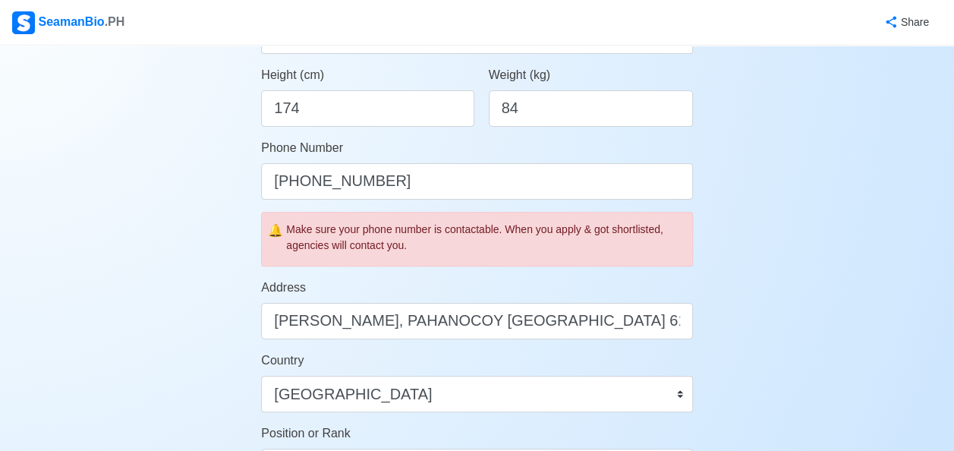
scroll to position [329, 0]
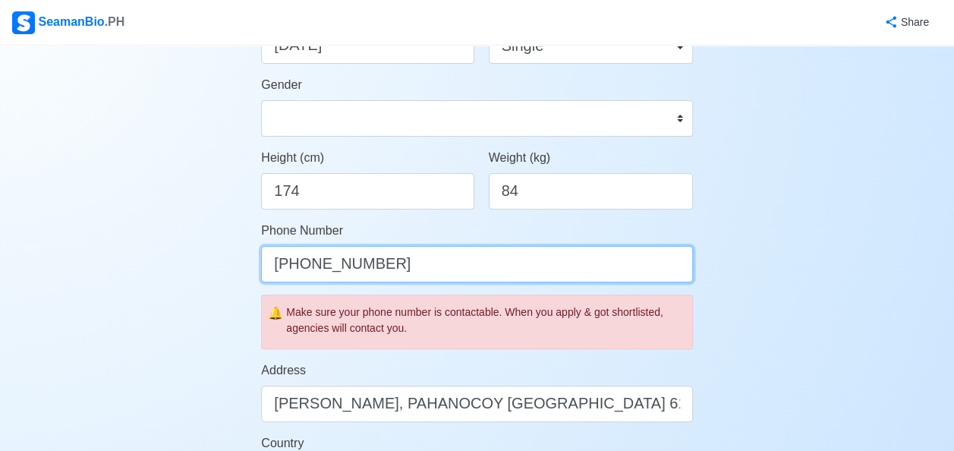
click at [641, 263] on input "[PHONE_NUMBER]" at bounding box center [477, 264] width 432 height 36
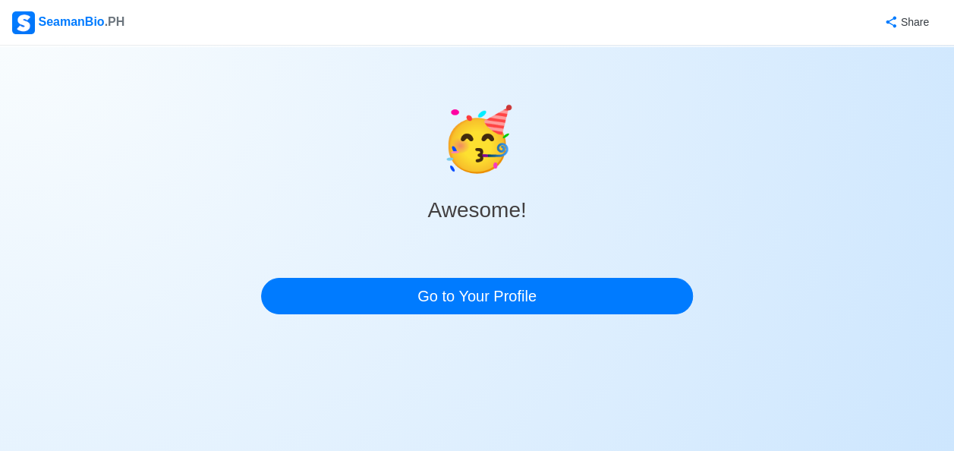
scroll to position [0, 0]
click at [472, 329] on div "SeamanBio .PH Share 🥳 Awesome! Go to Your Profile" at bounding box center [483, 181] width 966 height 363
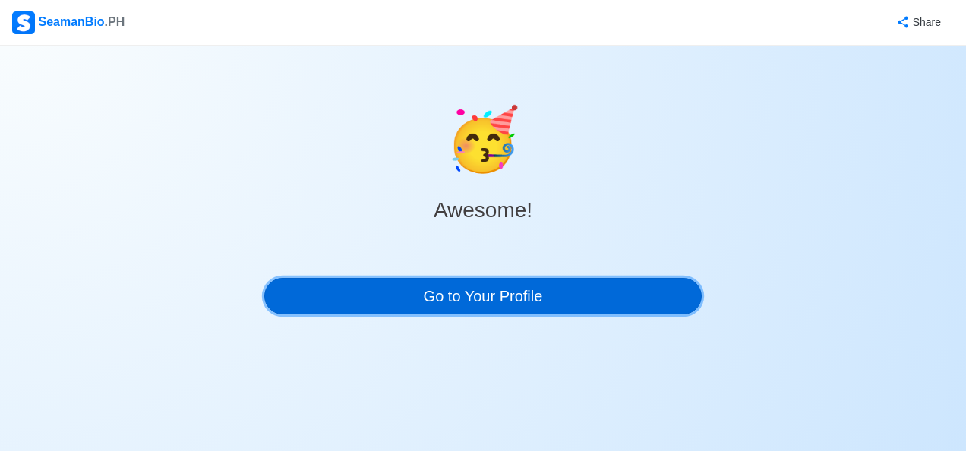
click at [476, 308] on link "Go to Your Profile" at bounding box center [482, 296] width 437 height 36
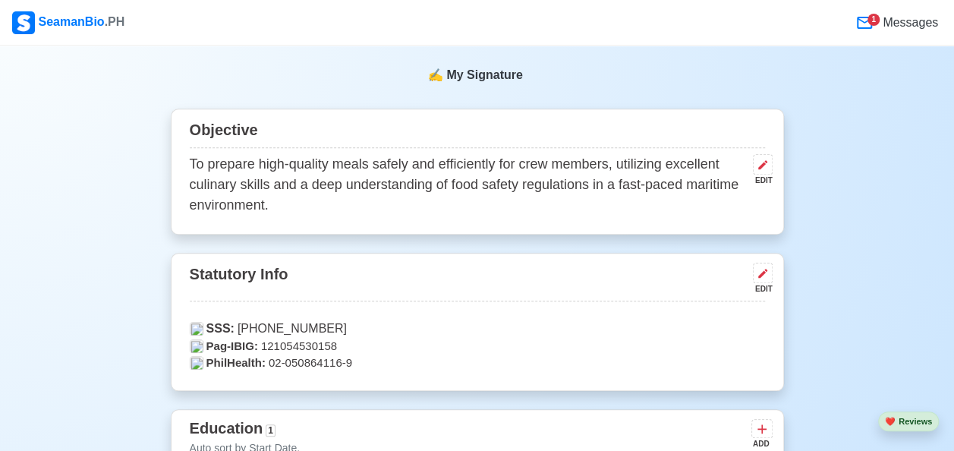
scroll to position [759, 0]
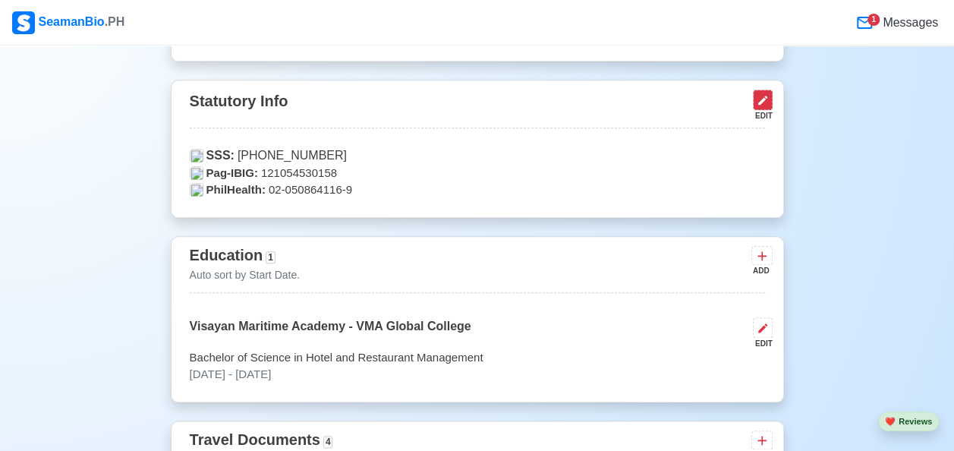
click at [760, 99] on icon at bounding box center [763, 100] width 12 height 12
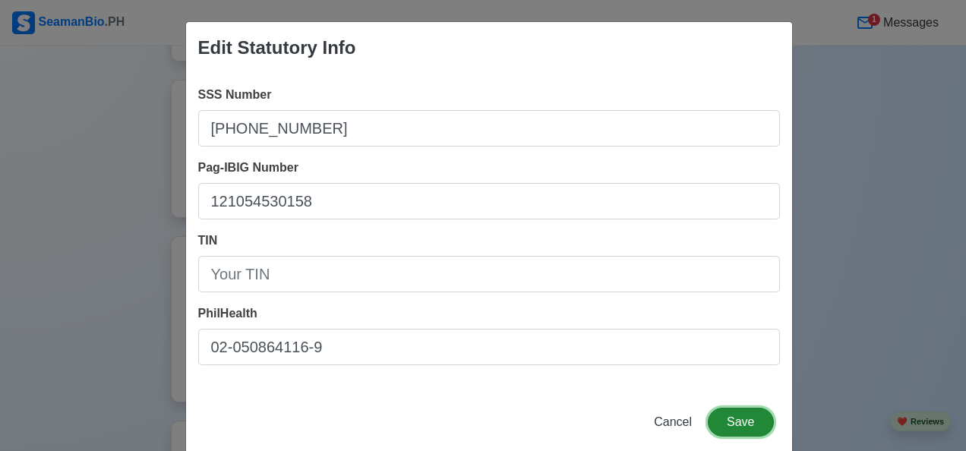
click at [732, 423] on button "Save" at bounding box center [740, 422] width 65 height 29
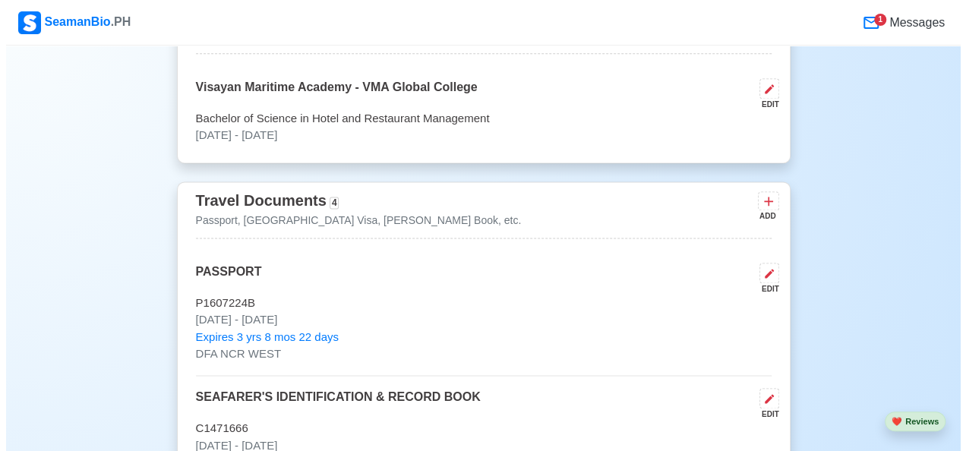
scroll to position [987, 0]
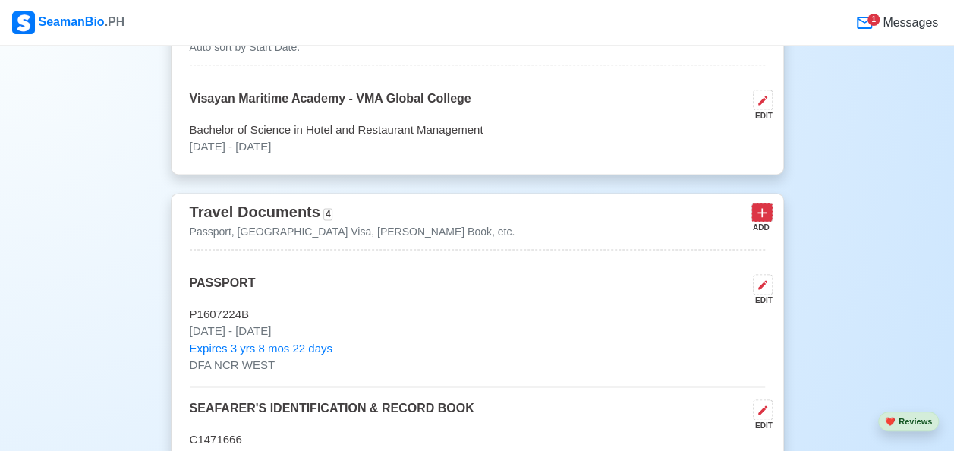
click at [762, 217] on icon at bounding box center [762, 212] width 15 height 15
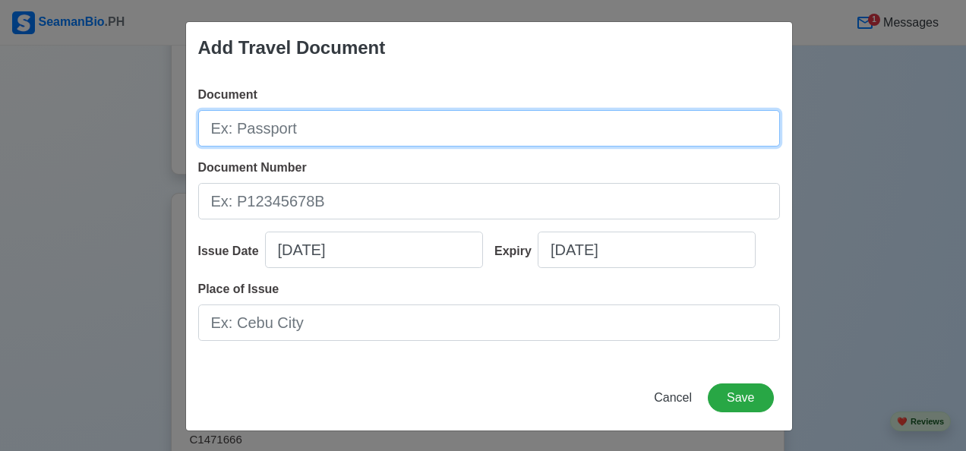
click at [269, 131] on input "Document" at bounding box center [489, 128] width 582 height 36
type input "MCV [GEOGRAPHIC_DATA]"
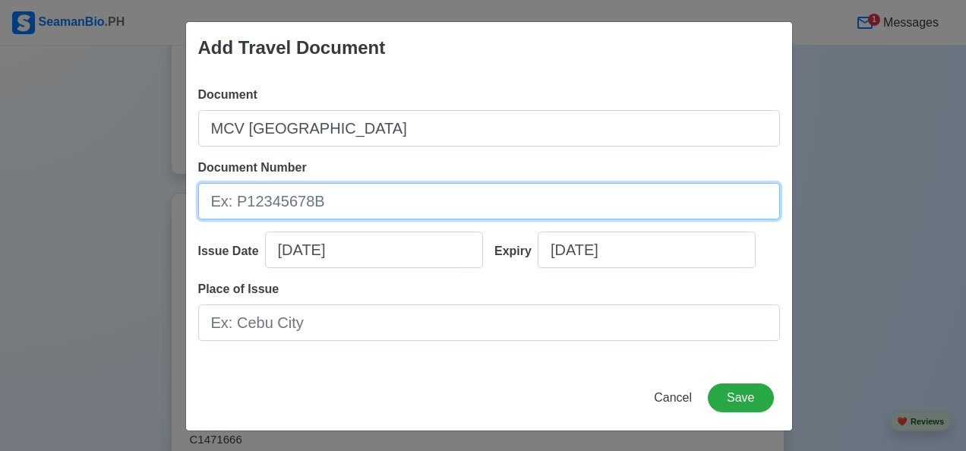
click at [319, 206] on input "Document Number" at bounding box center [489, 201] width 582 height 36
type input "2009503717344"
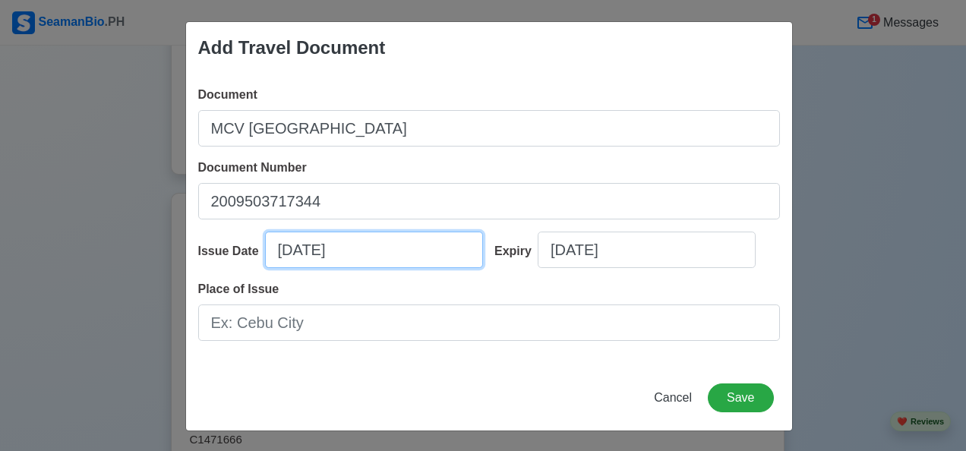
select select "****"
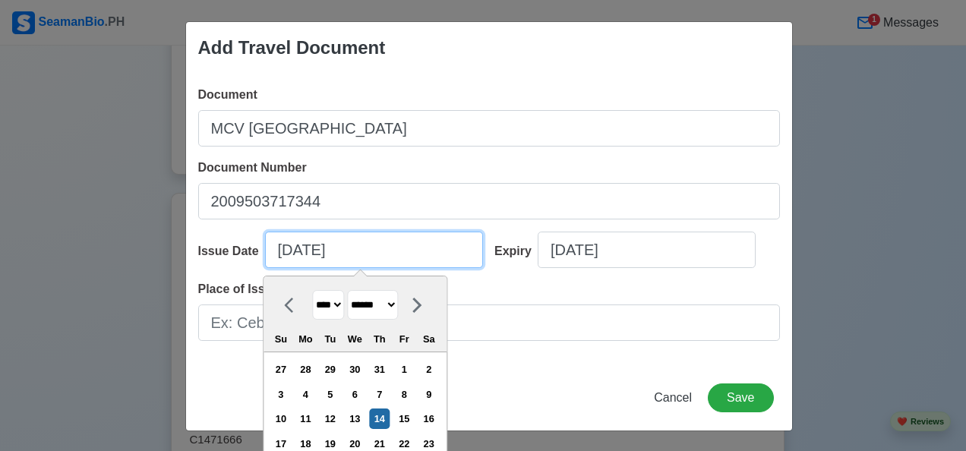
click at [308, 255] on input "[DATE]" at bounding box center [374, 250] width 218 height 36
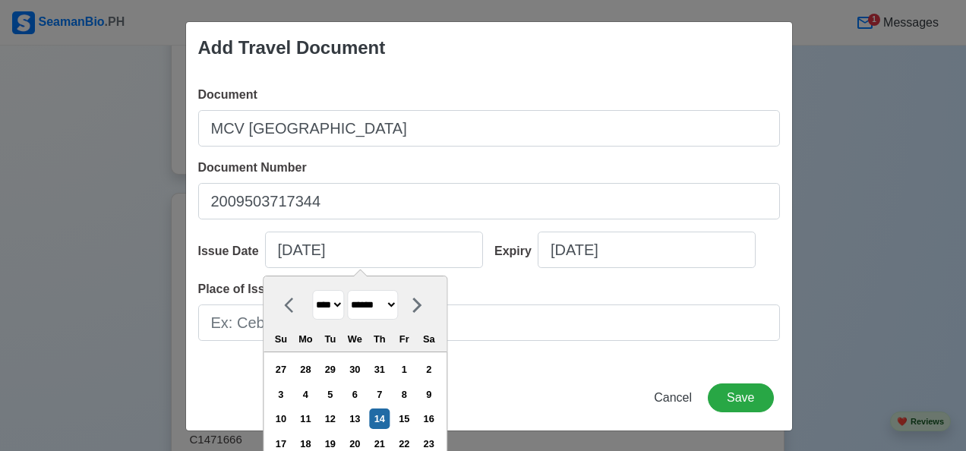
click at [398, 308] on select "******* ******** ***** ***** *** **** **** ****** ********* ******* ******** **…" at bounding box center [372, 305] width 51 height 30
select select "********"
click at [347, 290] on select "******* ******** ***** ***** *** **** **** ****** ********* ******* ******** **…" at bounding box center [372, 305] width 51 height 30
click at [333, 304] on select "**** **** **** **** **** **** **** **** **** **** **** **** **** **** **** ****…" at bounding box center [328, 305] width 32 height 30
select select "****"
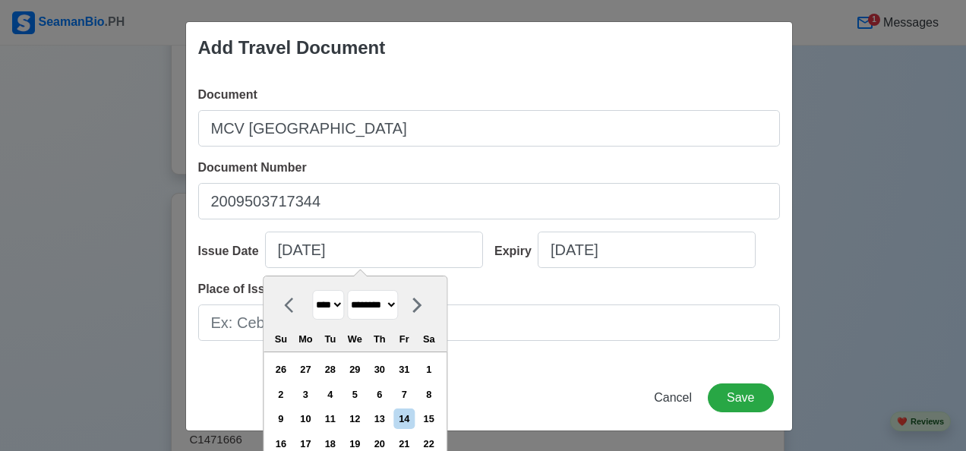
click at [312, 290] on select "**** **** **** **** **** **** **** **** **** **** **** **** **** **** **** ****…" at bounding box center [328, 305] width 32 height 30
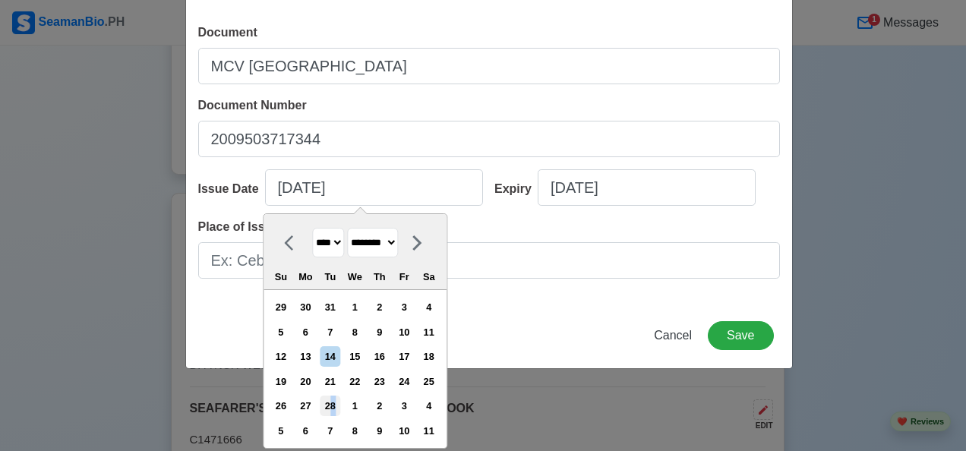
click at [335, 404] on div "28" at bounding box center [330, 406] width 20 height 20
type input "[DATE]"
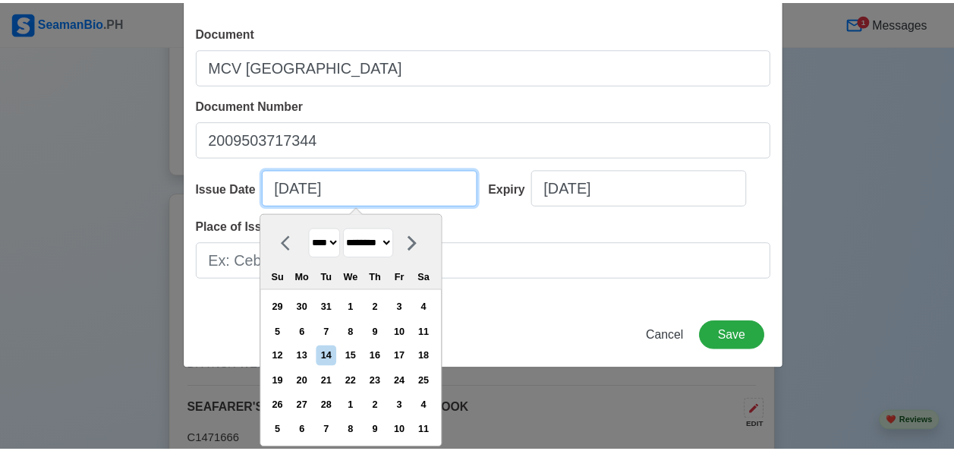
scroll to position [0, 0]
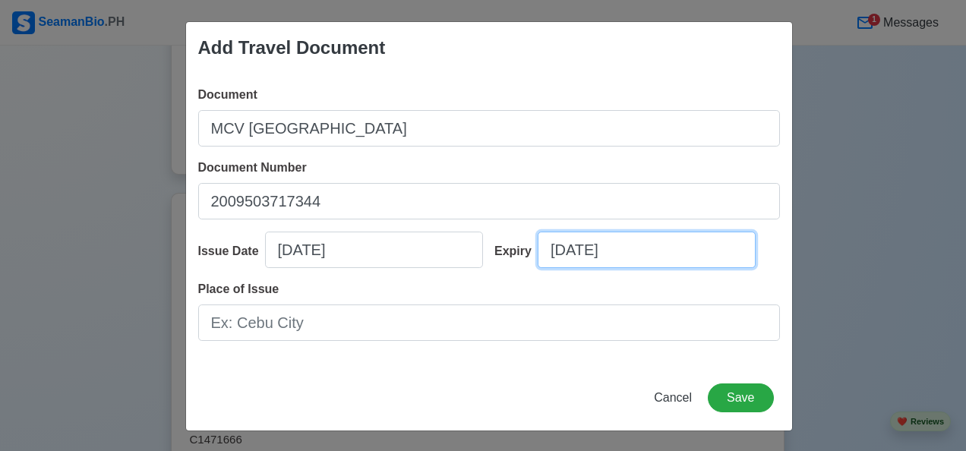
select select "****"
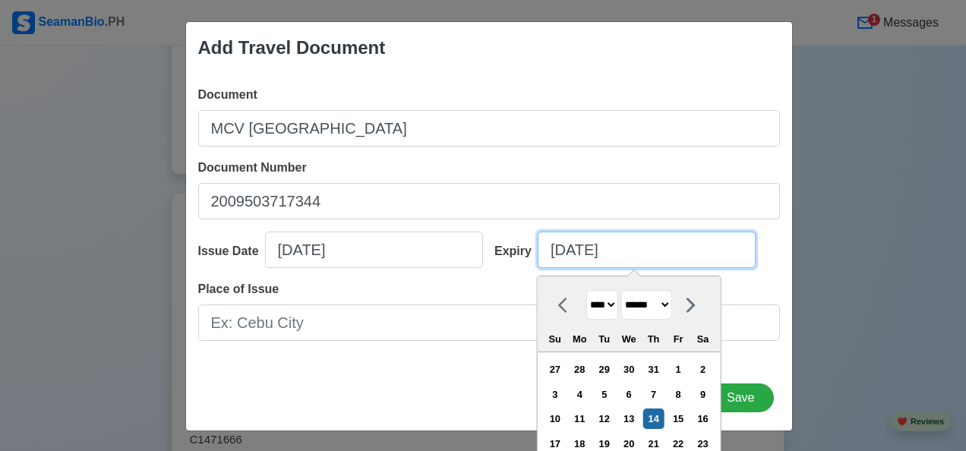
click at [569, 249] on input "[DATE]" at bounding box center [646, 250] width 218 height 36
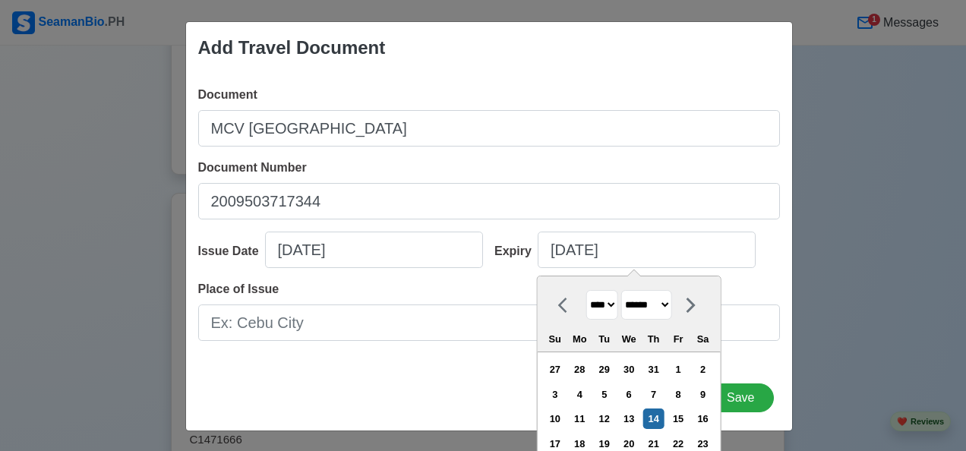
click at [671, 312] on select "******* ******** ***** ***** *** **** **** ****** ********* ******* ******** **…" at bounding box center [646, 305] width 51 height 30
select select "********"
click at [621, 290] on select "******* ******** ***** ***** *** **** **** ****** ********* ******* ******** **…" at bounding box center [646, 305] width 51 height 30
click at [609, 302] on select "**** **** **** **** **** **** **** **** **** **** **** **** **** **** **** ****…" at bounding box center [602, 305] width 32 height 30
select select "****"
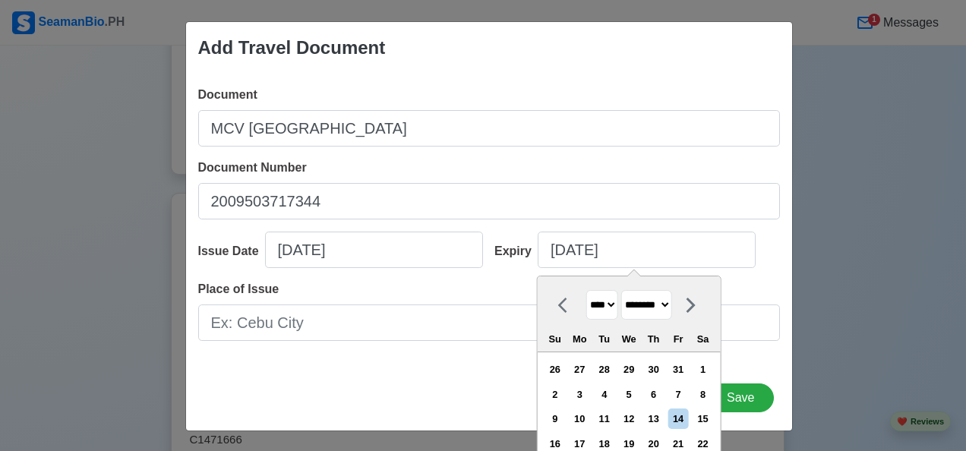
click at [586, 290] on select "**** **** **** **** **** **** **** **** **** **** **** **** **** **** **** ****…" at bounding box center [602, 305] width 32 height 30
click at [701, 440] on div "28" at bounding box center [702, 443] width 20 height 20
type input "[DATE]"
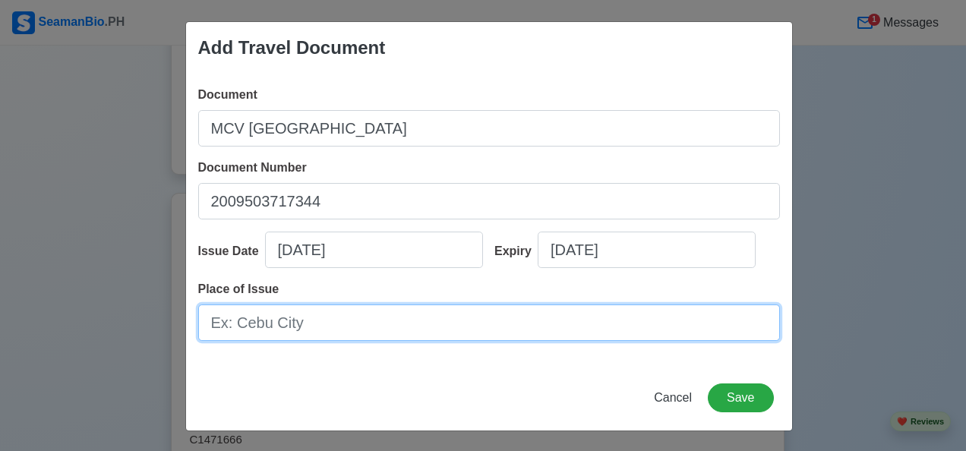
click at [360, 331] on input "Place of Issue" at bounding box center [489, 322] width 582 height 36
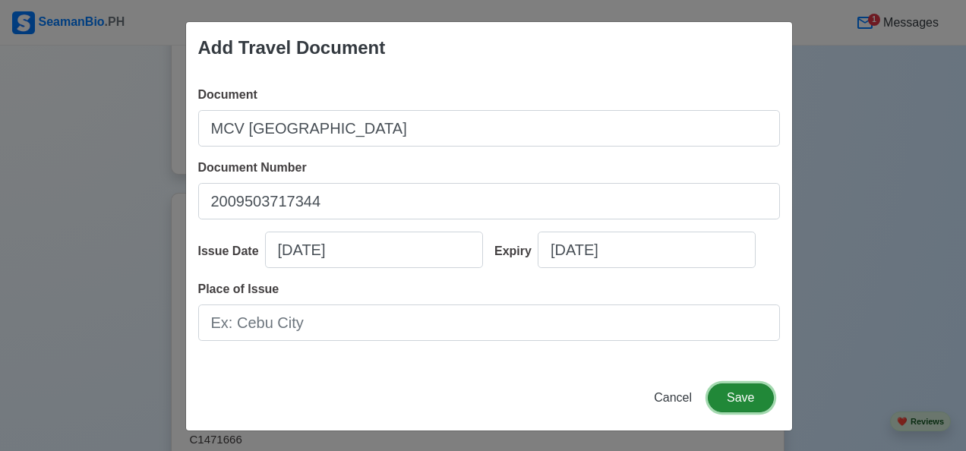
click at [752, 402] on button "Save" at bounding box center [740, 397] width 65 height 29
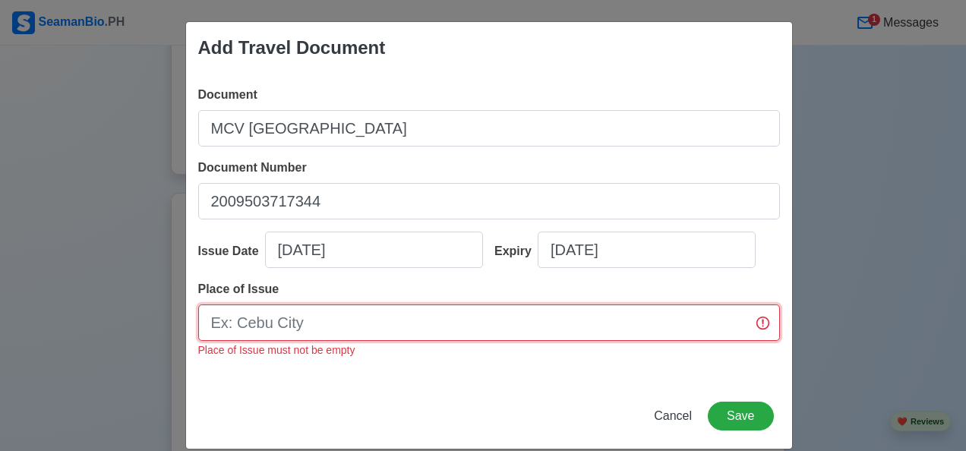
click at [408, 329] on input "Place of Issue" at bounding box center [489, 322] width 582 height 36
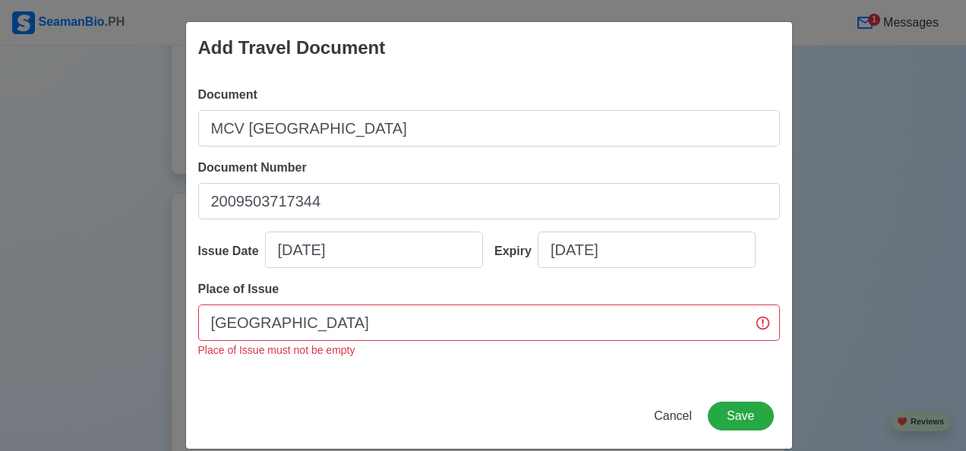
click at [501, 377] on div "Document MCV AUSTRALIA Document Number 2009503717344 Issue Date [DATE] Expiry […" at bounding box center [489, 229] width 606 height 310
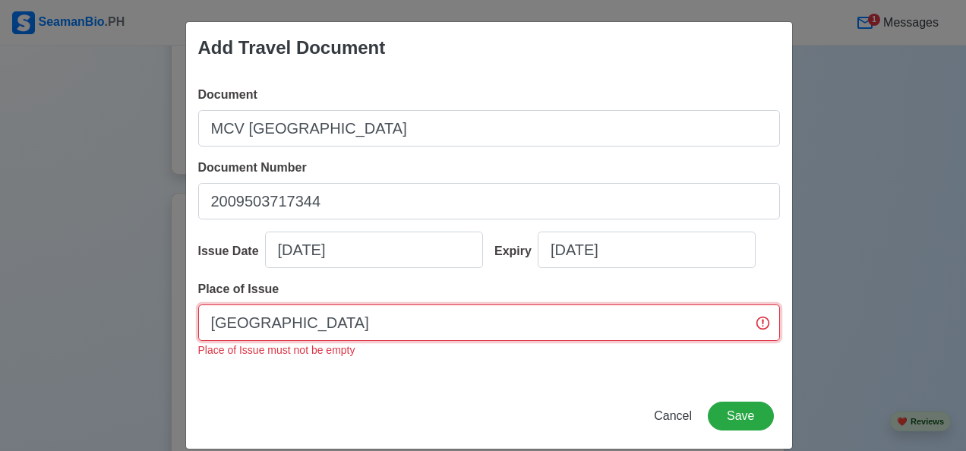
click at [289, 326] on input "[GEOGRAPHIC_DATA]" at bounding box center [489, 322] width 582 height 36
type input "M"
type input "AUSTRALIAN VISA"
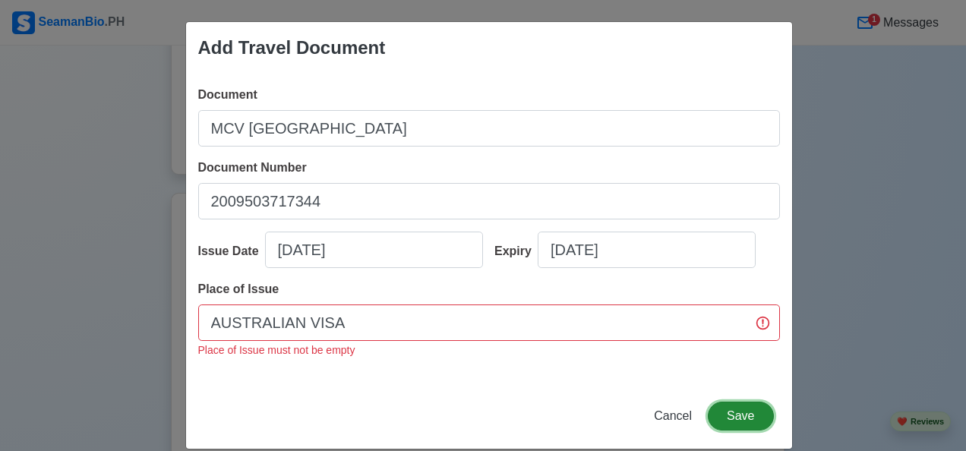
click at [753, 414] on button "Save" at bounding box center [740, 416] width 65 height 29
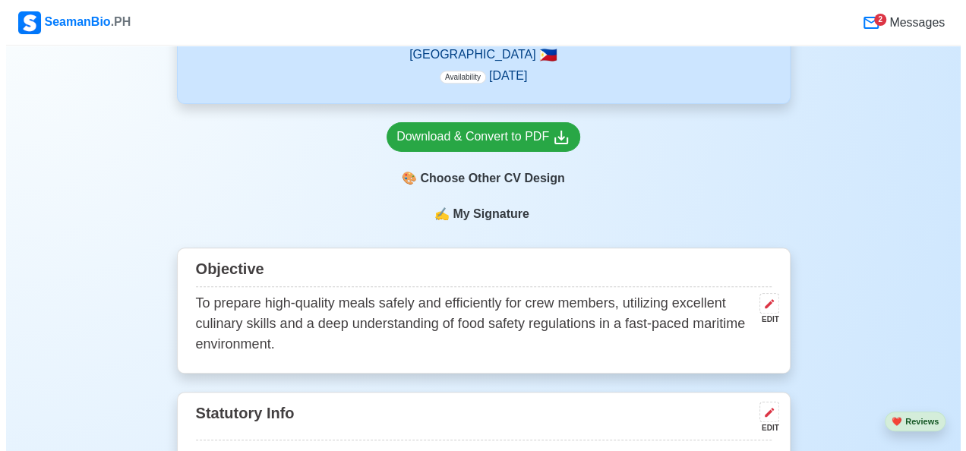
scroll to position [455, 0]
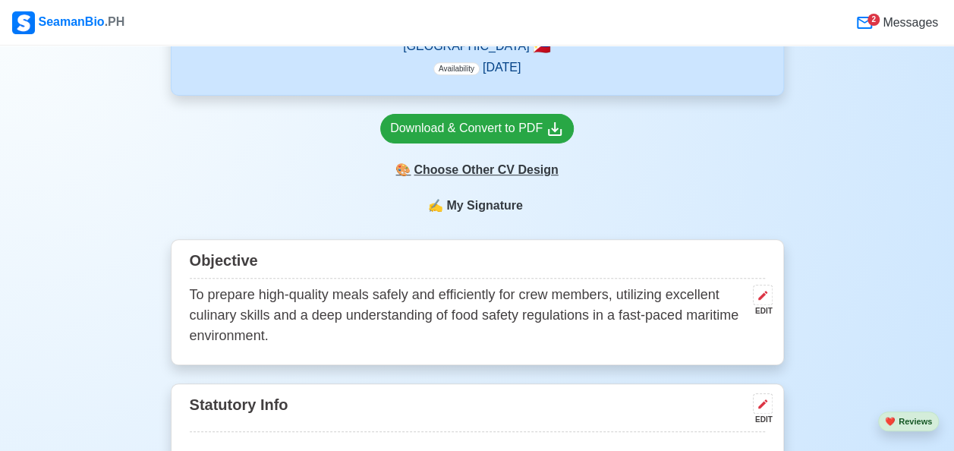
click at [495, 178] on div "🎨 Choose Other CV Design" at bounding box center [477, 170] width 194 height 29
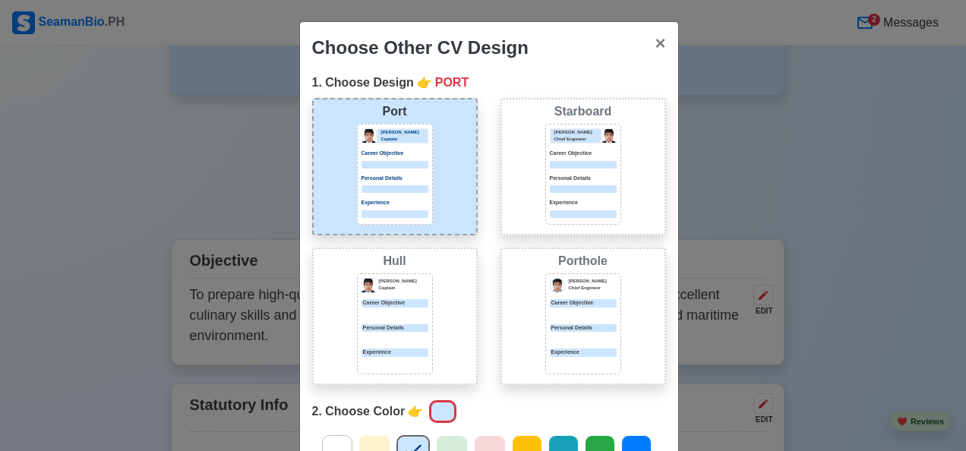
click at [442, 184] on div "Port [PERSON_NAME] Captain Career Objective Personal Details Experience" at bounding box center [394, 166] width 165 height 137
click at [441, 191] on div "Port [PERSON_NAME] Captain Career Objective Personal Details Experience" at bounding box center [394, 166] width 165 height 137
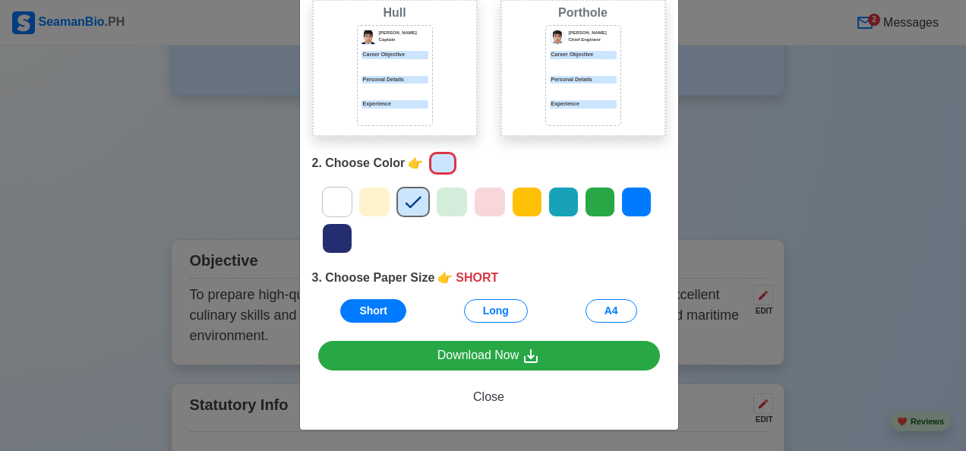
click at [594, 193] on icon at bounding box center [599, 202] width 23 height 23
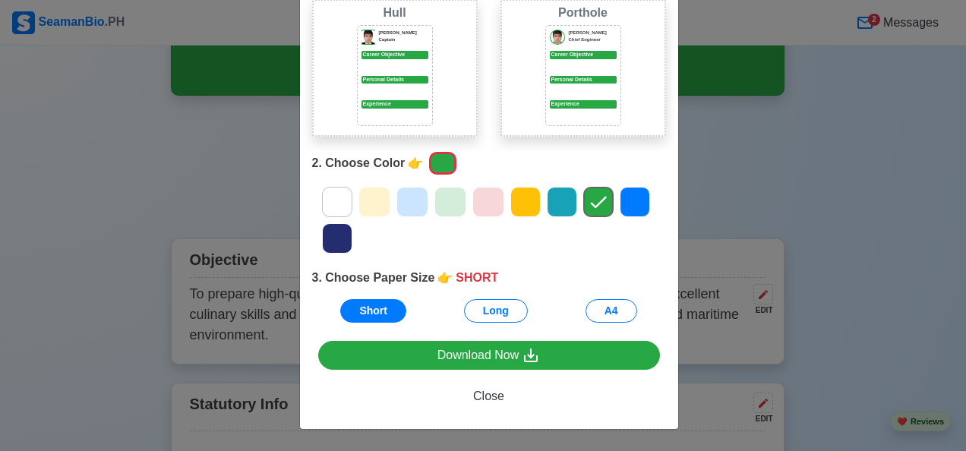
scroll to position [246, 0]
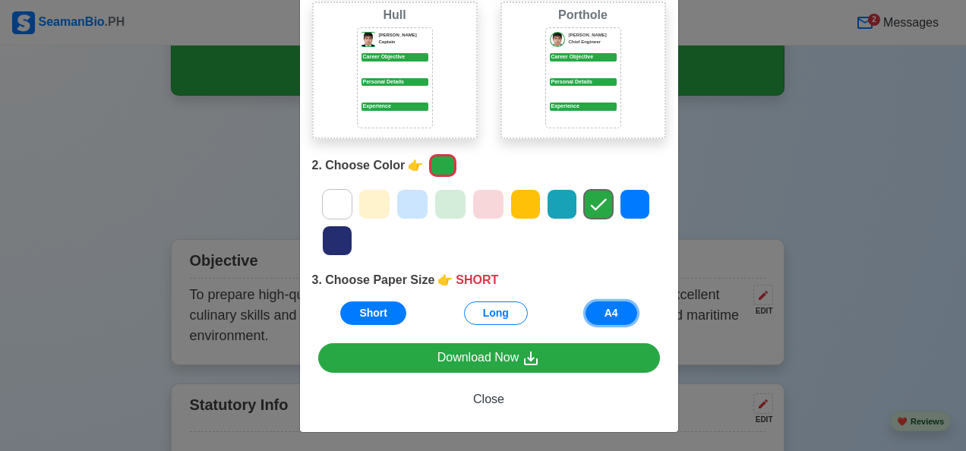
click at [600, 310] on button "A4" at bounding box center [611, 313] width 52 height 24
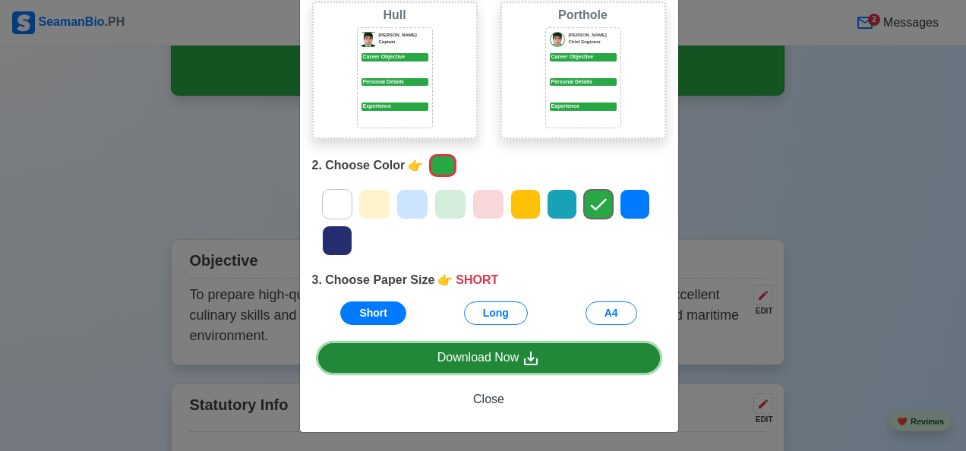
click at [563, 357] on link "Download Now" at bounding box center [489, 358] width 342 height 30
